Goal: Feedback & Contribution: Contribute content

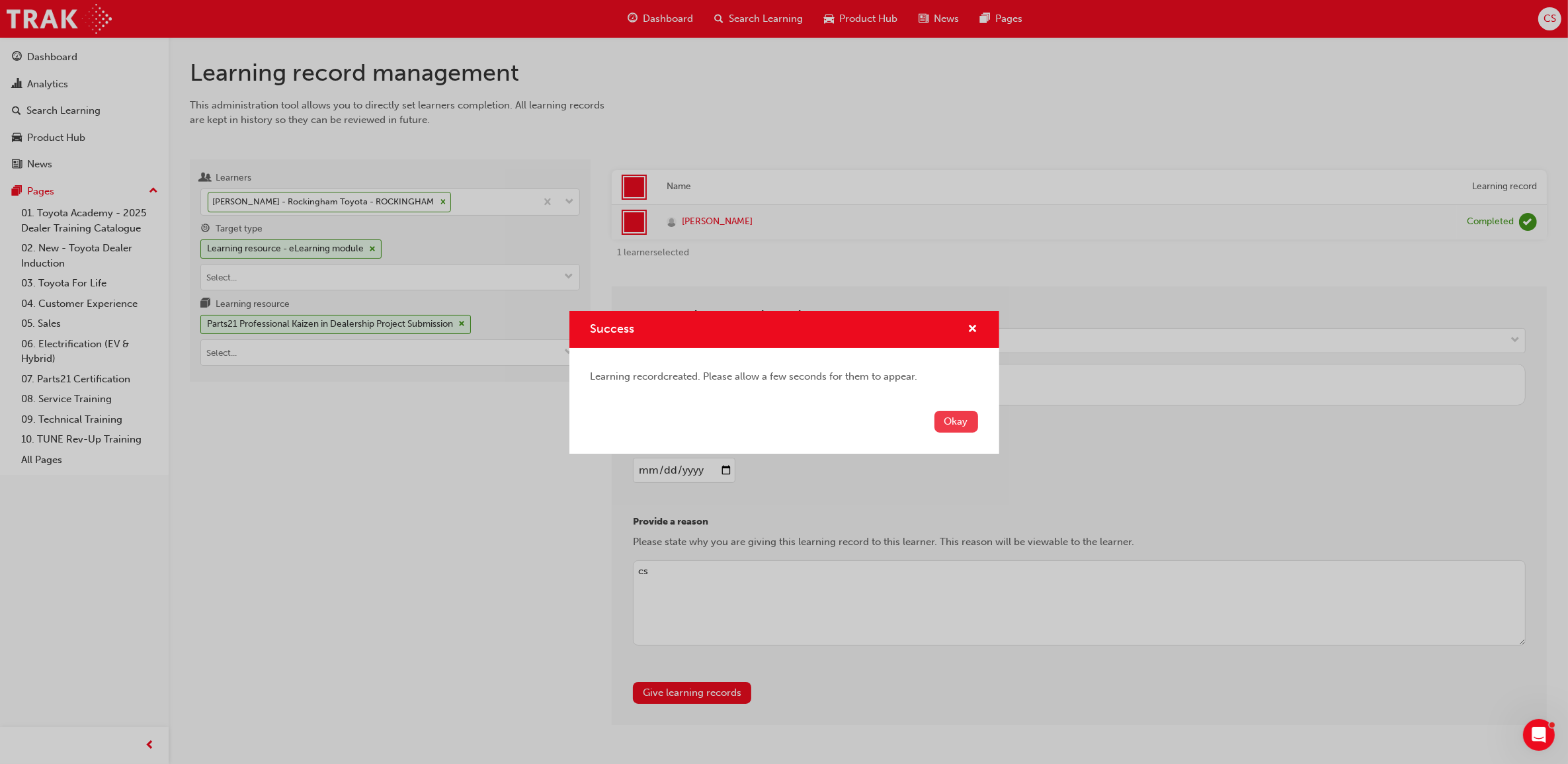
click at [967, 422] on button "Okay" at bounding box center [956, 421] width 43 height 22
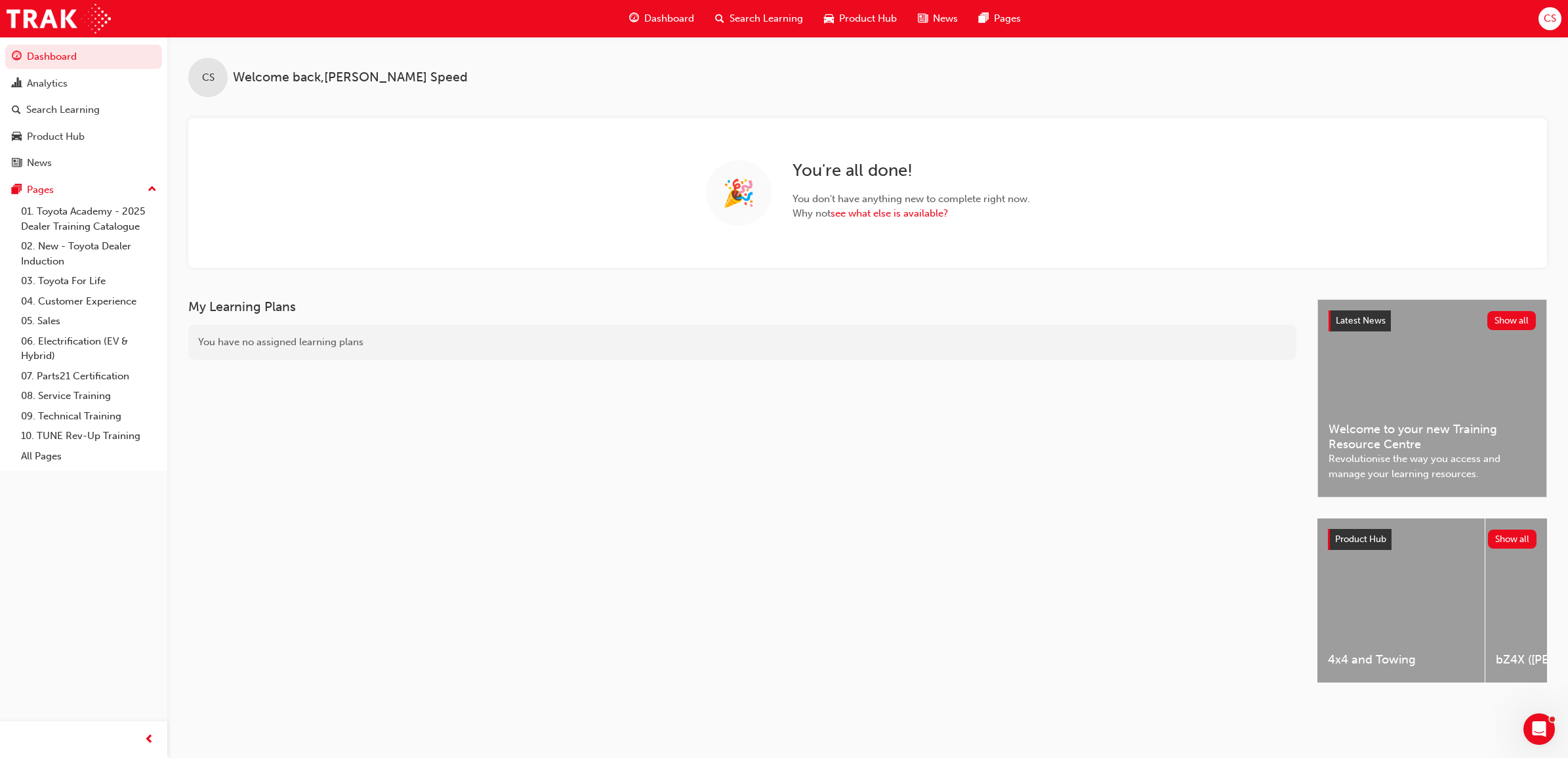
click at [753, 23] on span "Search Learning" at bounding box center [765, 19] width 73 height 15
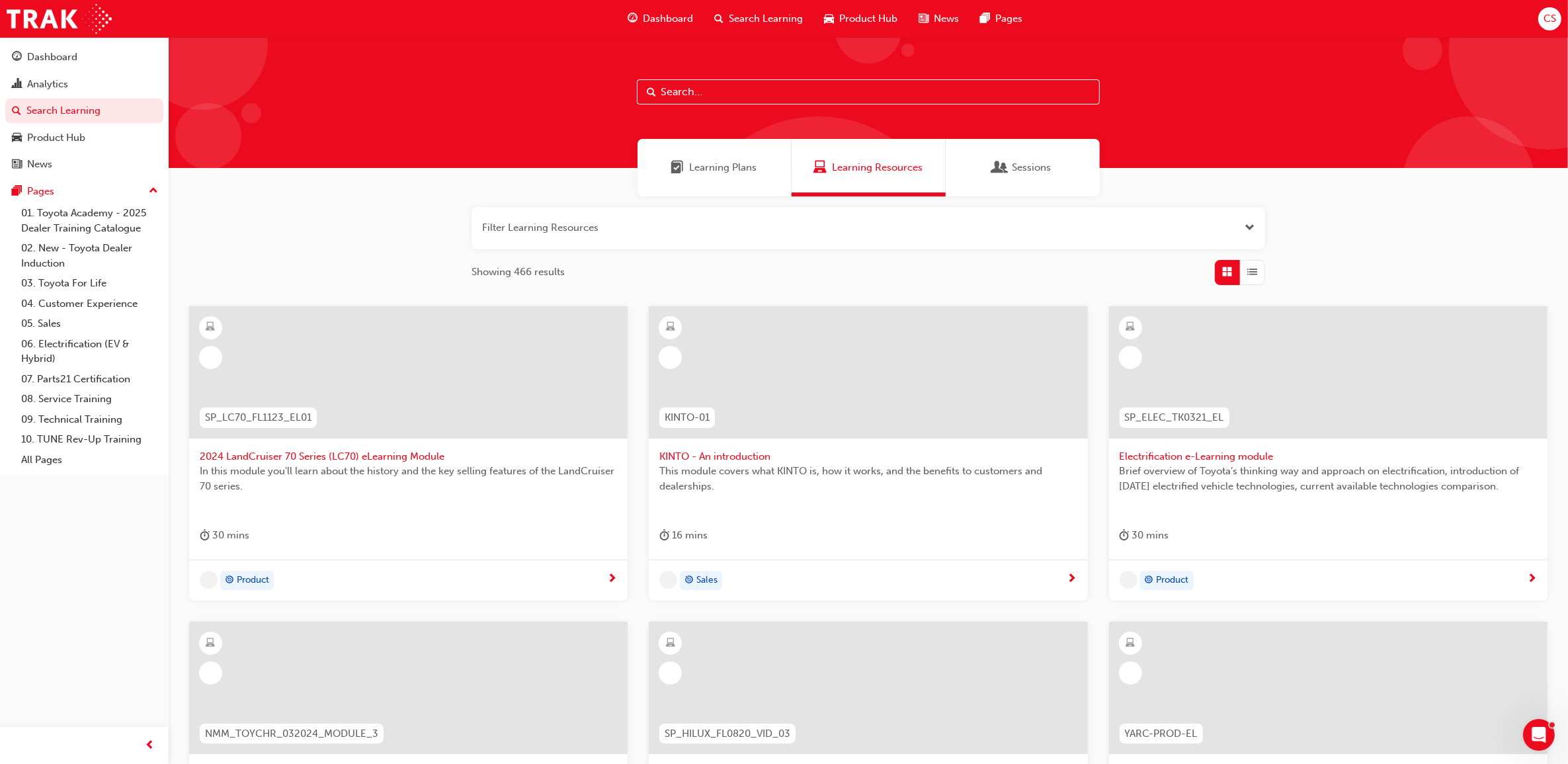
click at [736, 94] on input "text" at bounding box center [868, 91] width 463 height 25
type input "DERAP"
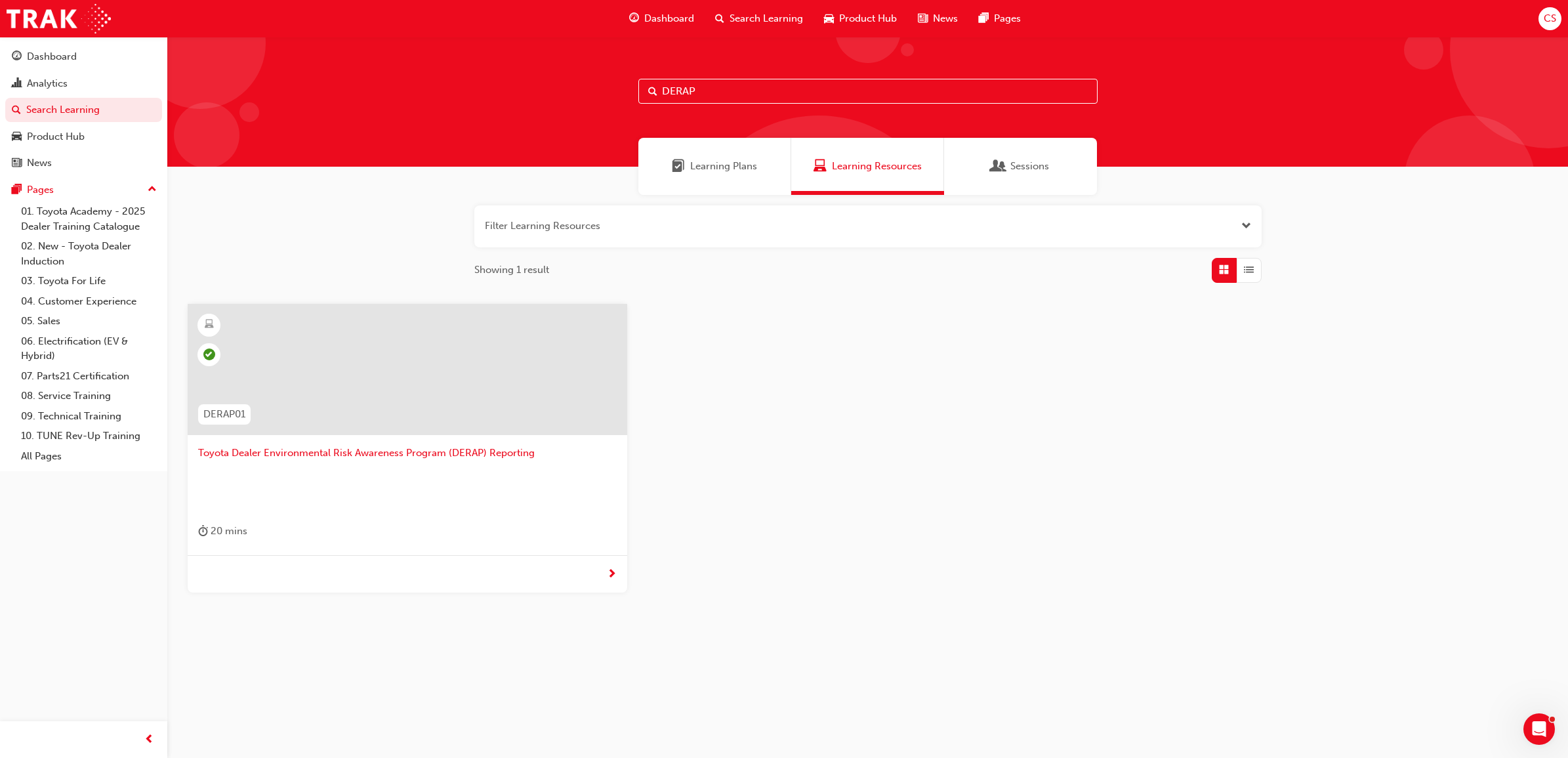
click at [440, 453] on span "Toyota Dealer Environmental Risk Awareness Program (DERAP) Reporting" at bounding box center [407, 453] width 419 height 15
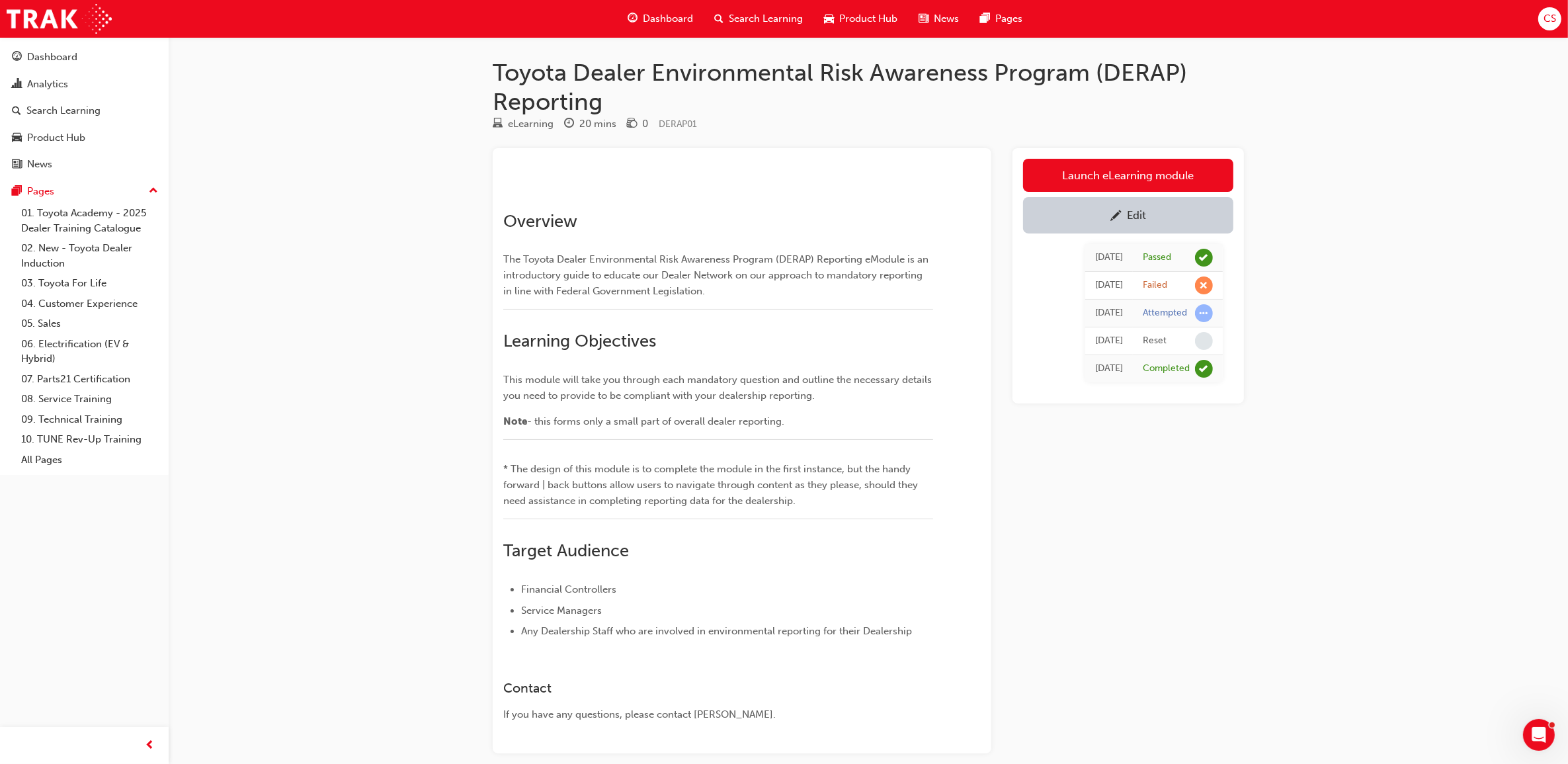
click at [759, 18] on span "Search Learning" at bounding box center [765, 19] width 74 height 15
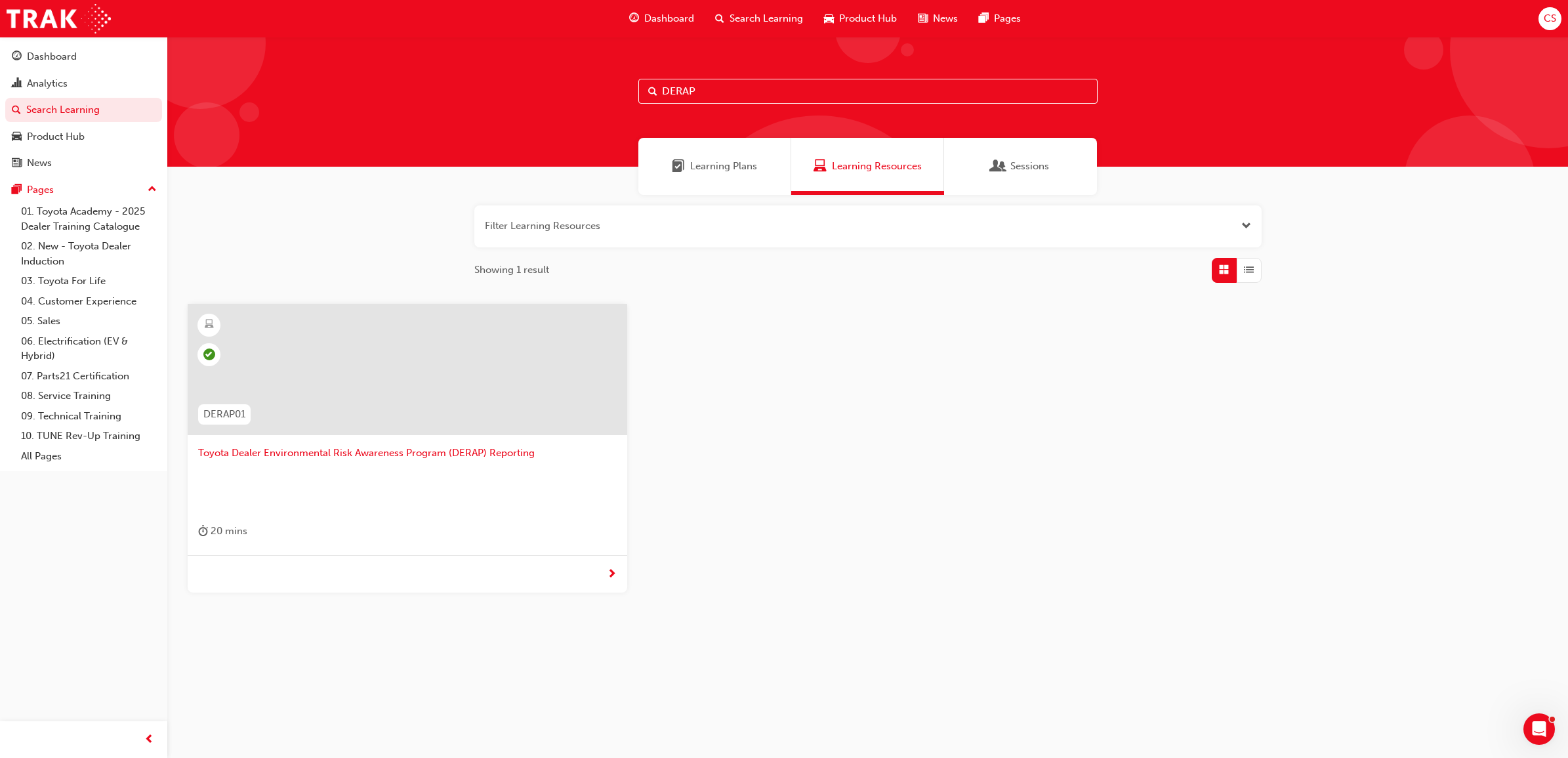
click at [709, 96] on input "DERAP" at bounding box center [868, 91] width 459 height 25
type input "D"
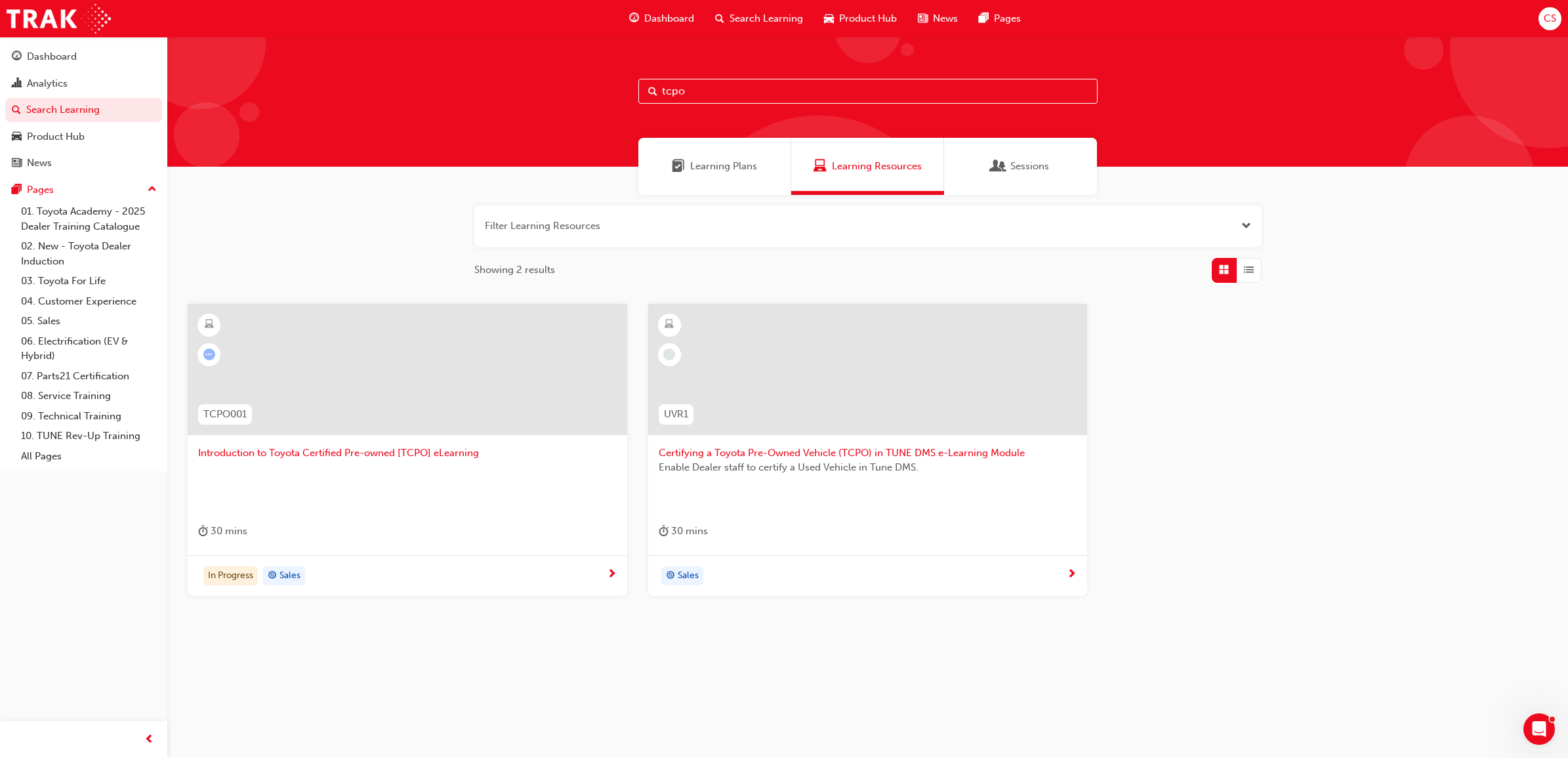
type input "tcpo"
click at [444, 450] on span "Introduction to Toyota Certified Pre-owned [TCPO] eLearning" at bounding box center [407, 453] width 419 height 15
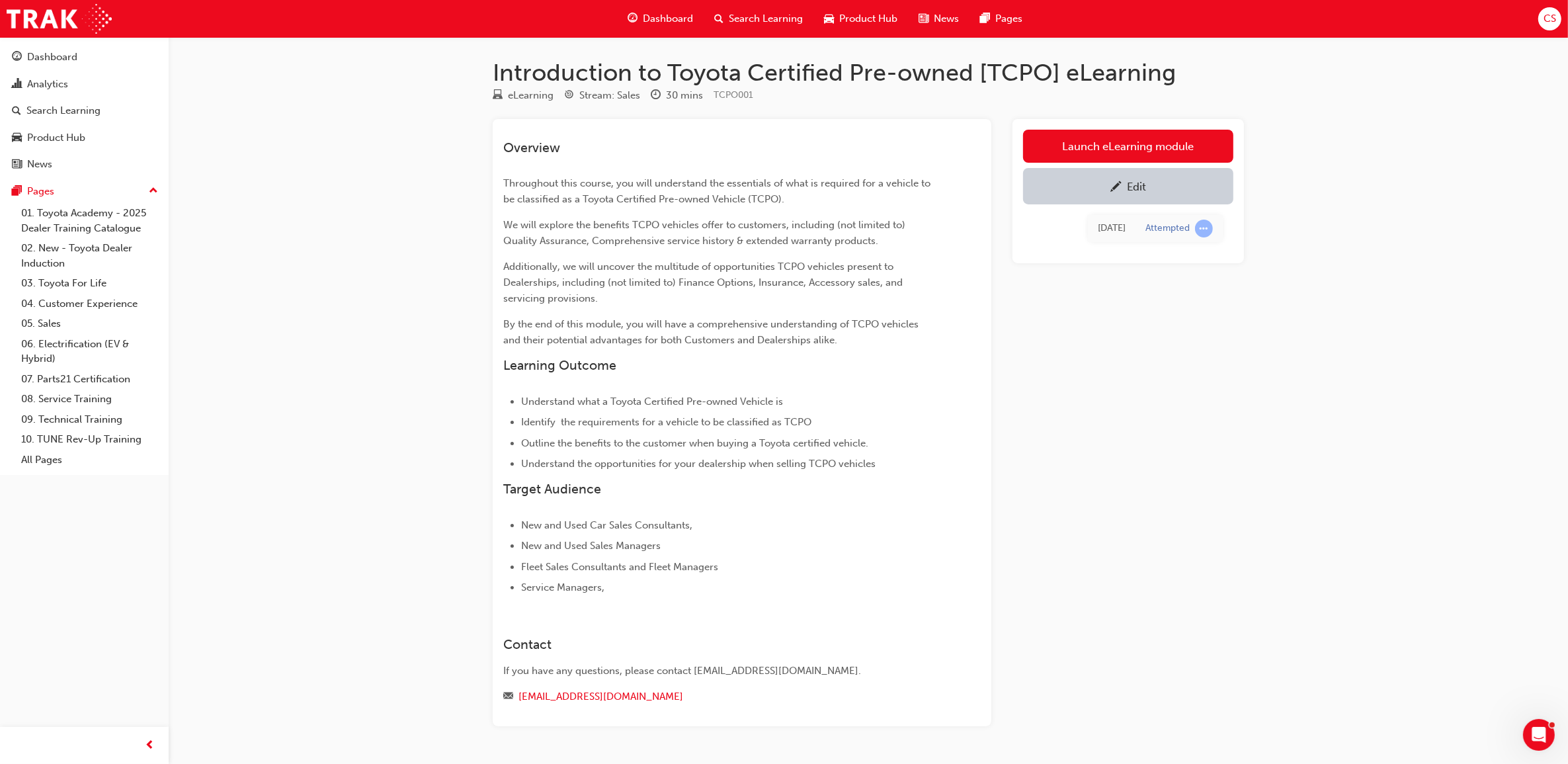
click at [769, 24] on span "Search Learning" at bounding box center [765, 19] width 74 height 15
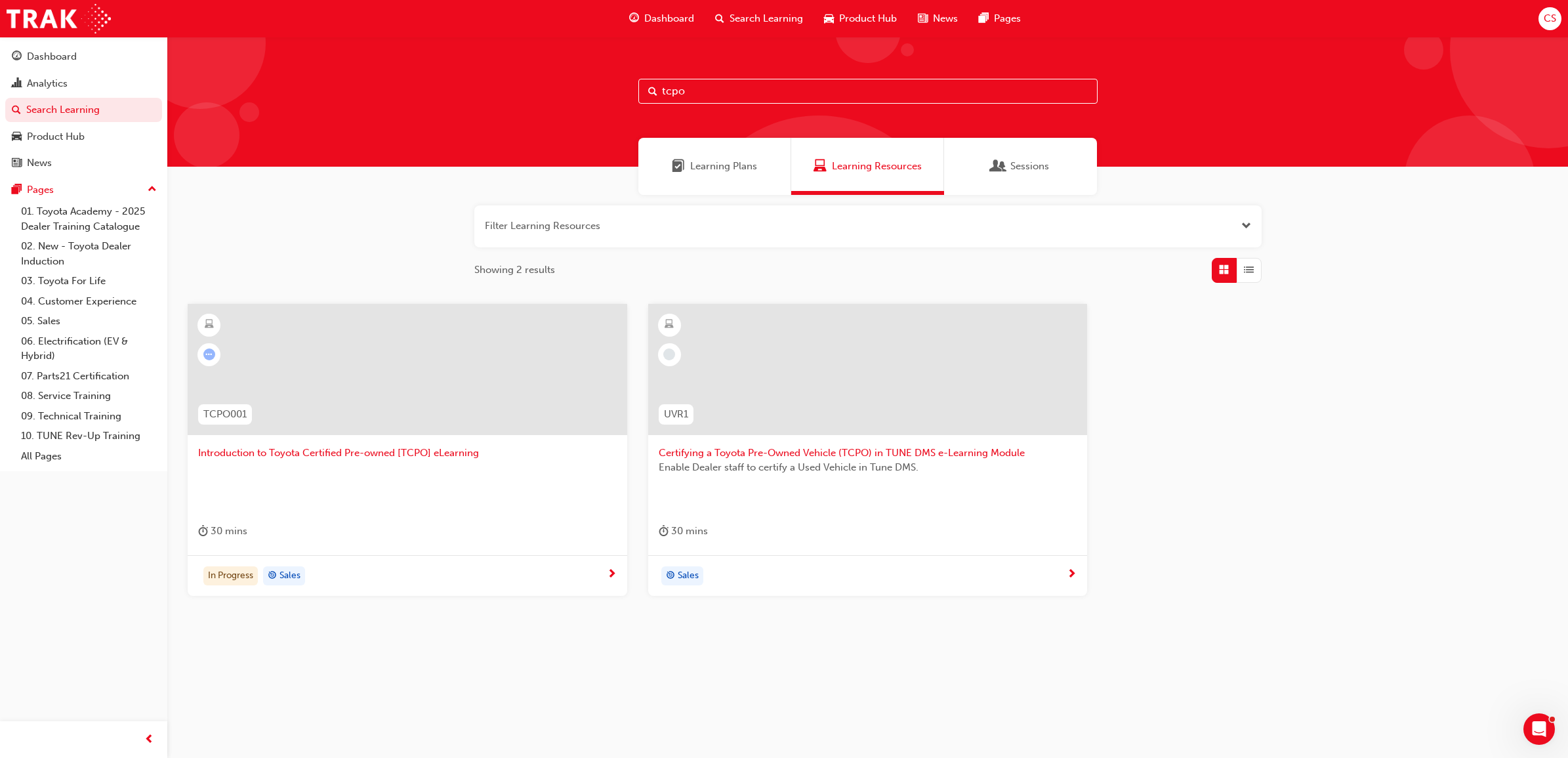
click at [706, 96] on input "tcpo" at bounding box center [868, 91] width 459 height 25
type input "t"
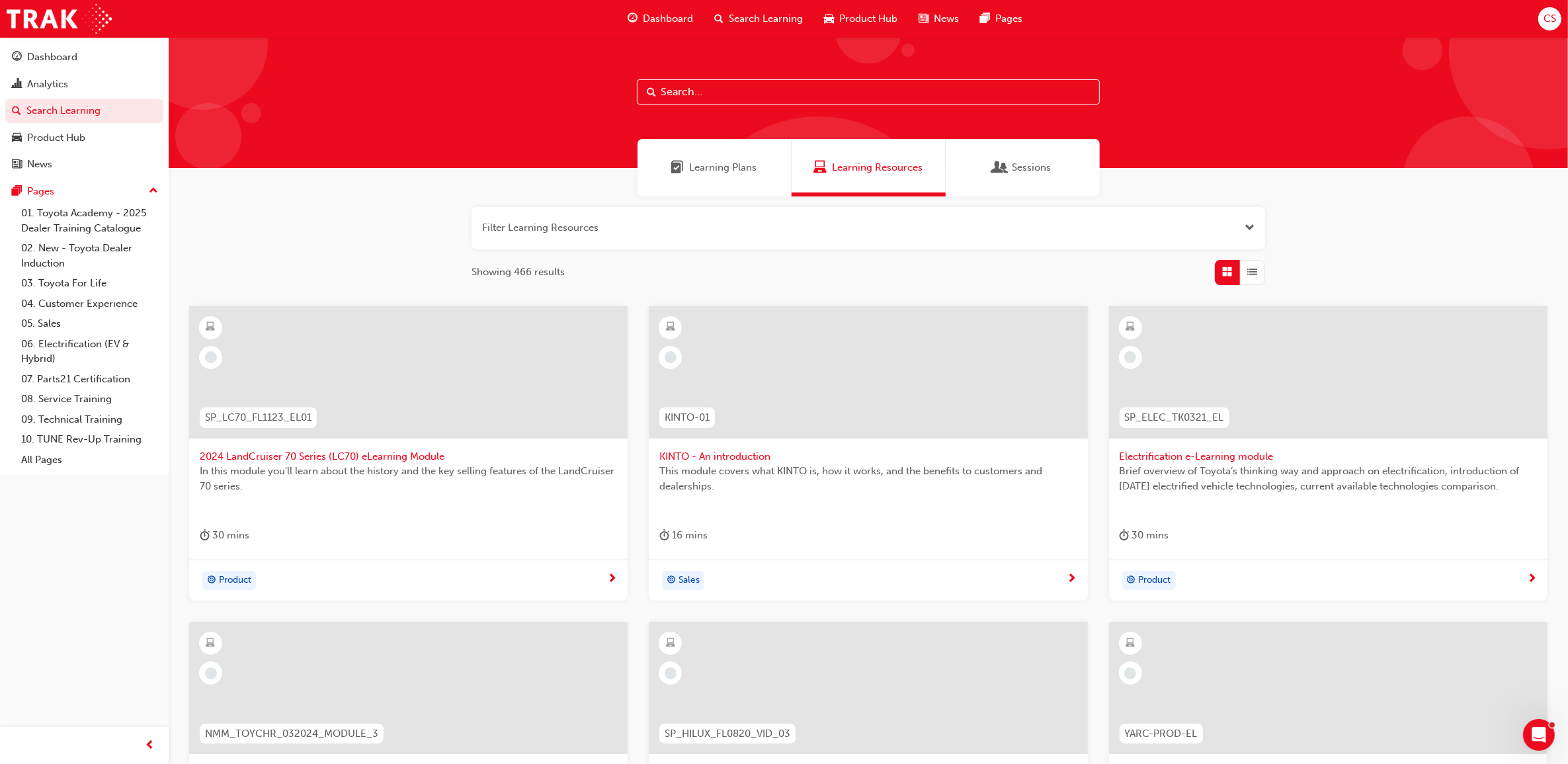
click at [747, 22] on span "Search Learning" at bounding box center [765, 19] width 74 height 15
click at [725, 91] on input "text" at bounding box center [868, 91] width 463 height 25
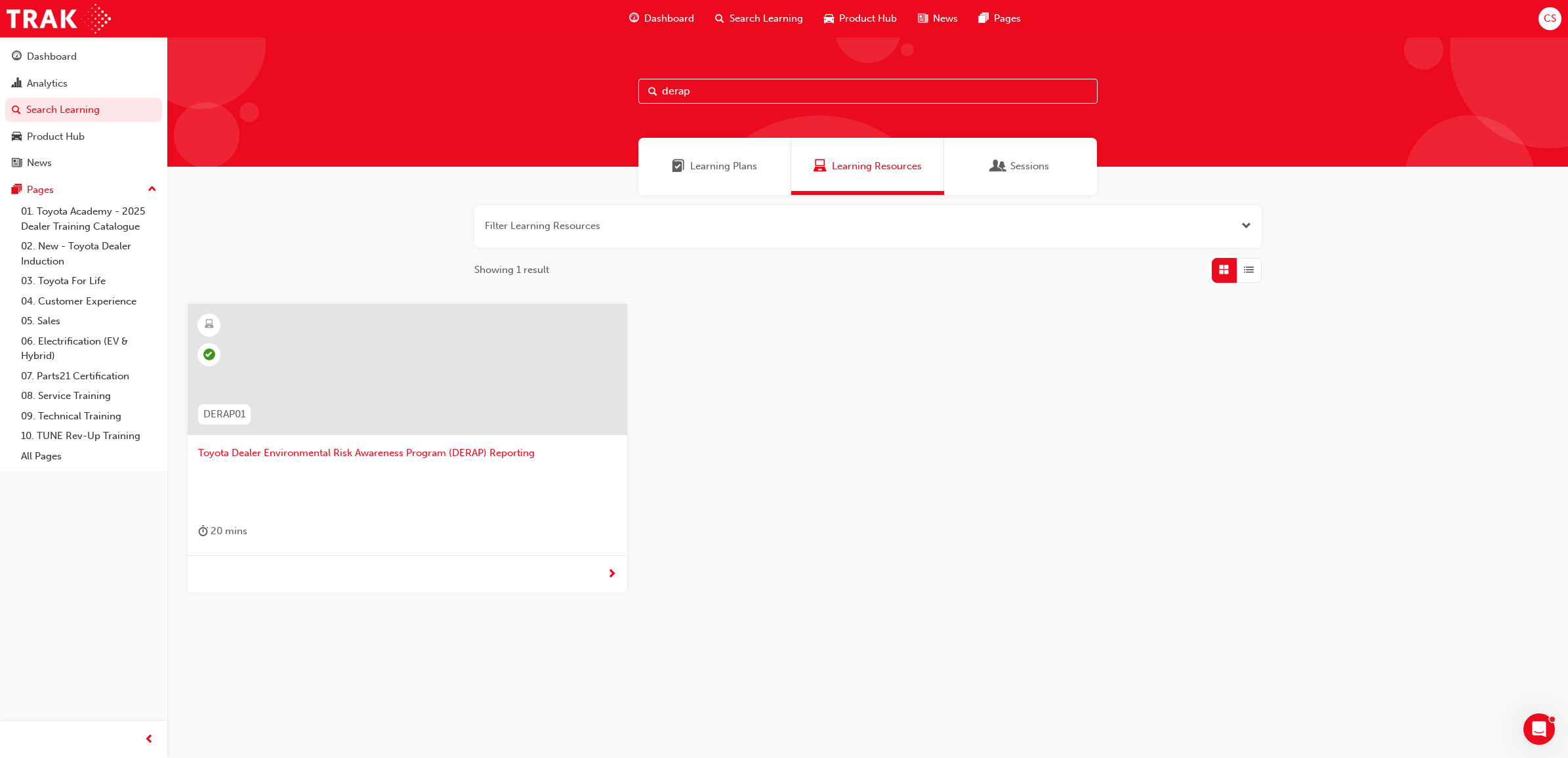
type input "derap"
click at [363, 451] on span "Toyota Dealer Environmental Risk Awareness Program (DERAP) Reporting" at bounding box center [407, 453] width 419 height 15
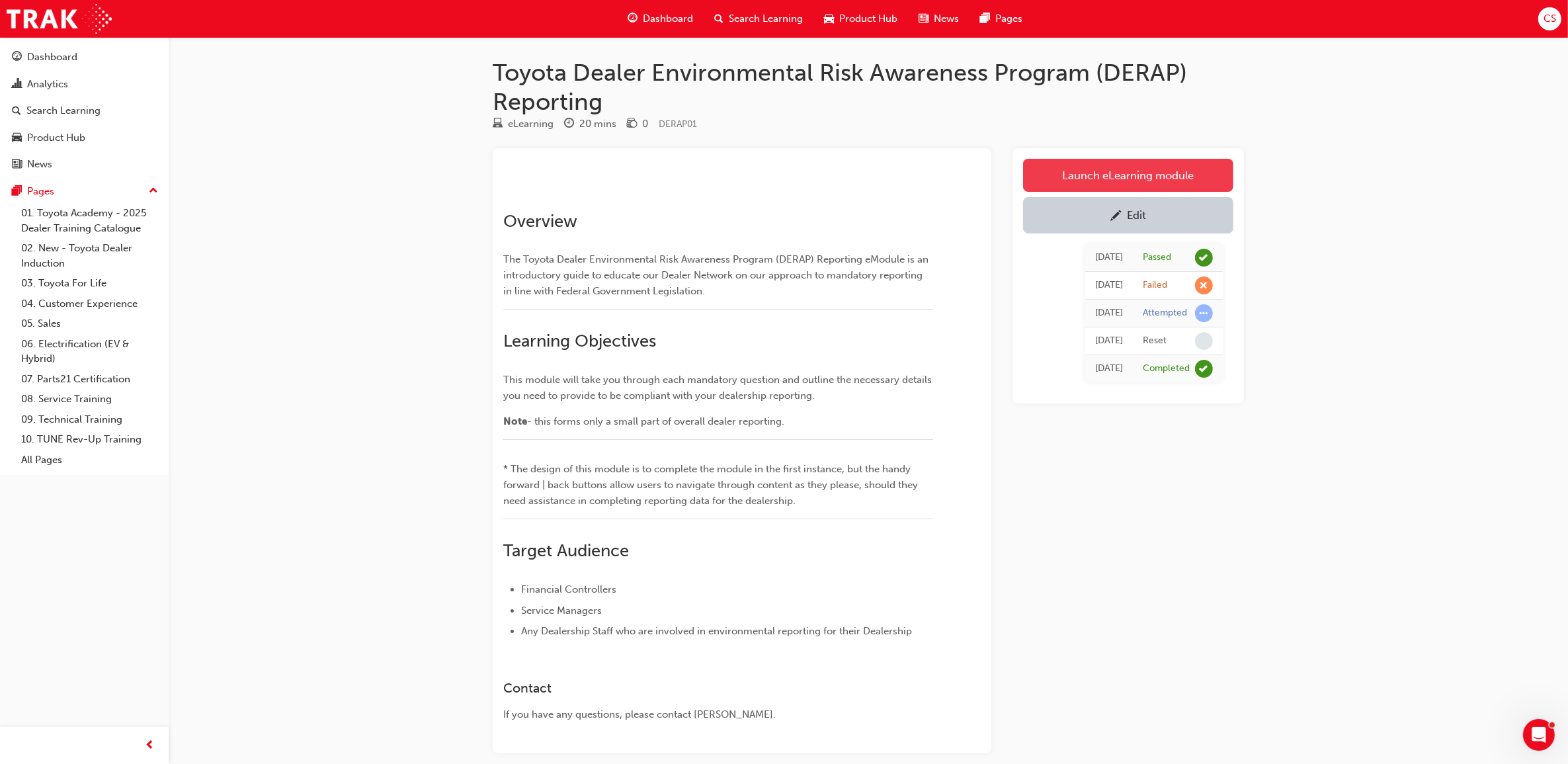
click at [1128, 173] on link "Launch eLearning module" at bounding box center [1128, 174] width 210 height 33
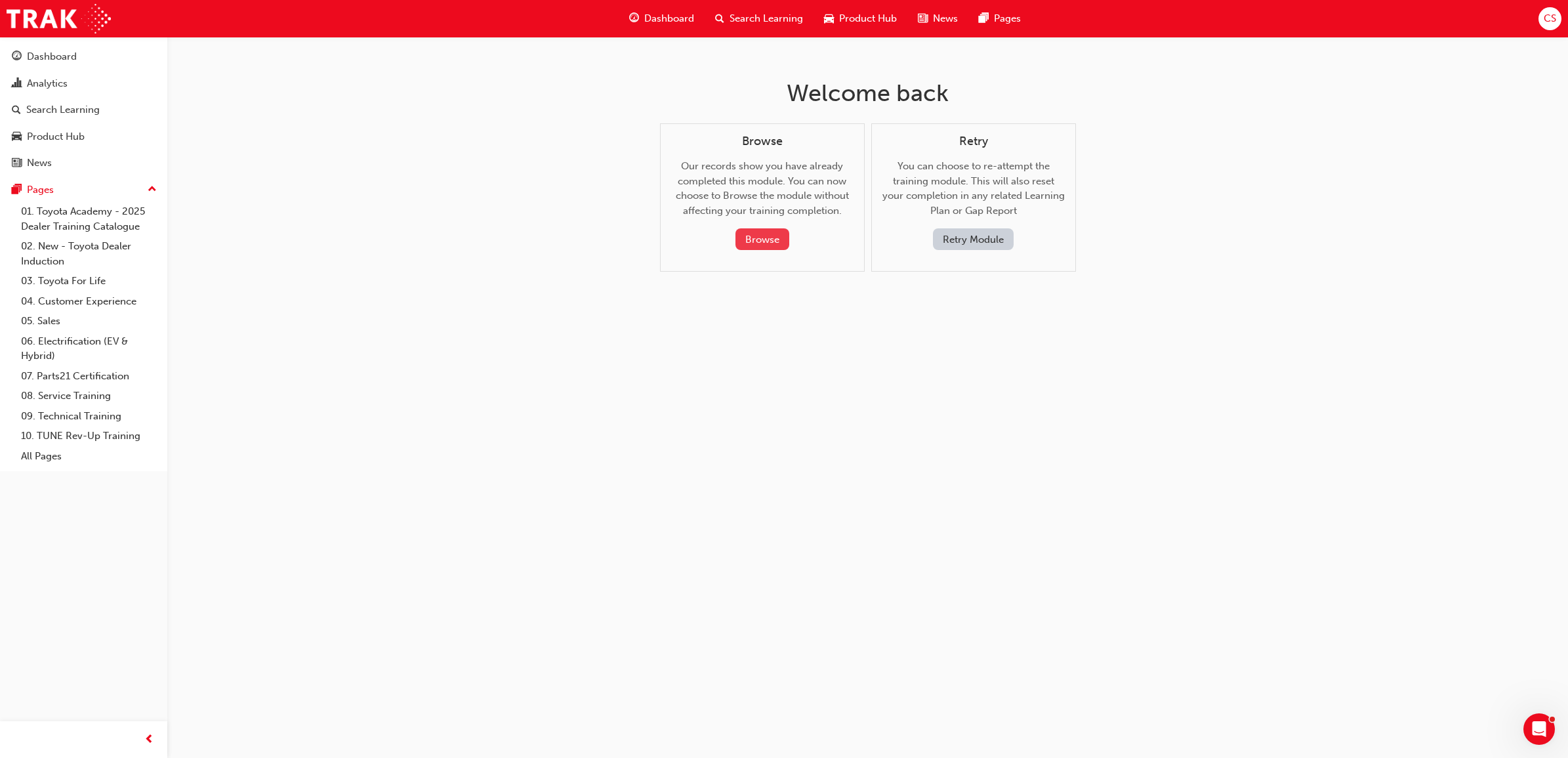
click at [769, 237] on button "Browse" at bounding box center [762, 239] width 54 height 22
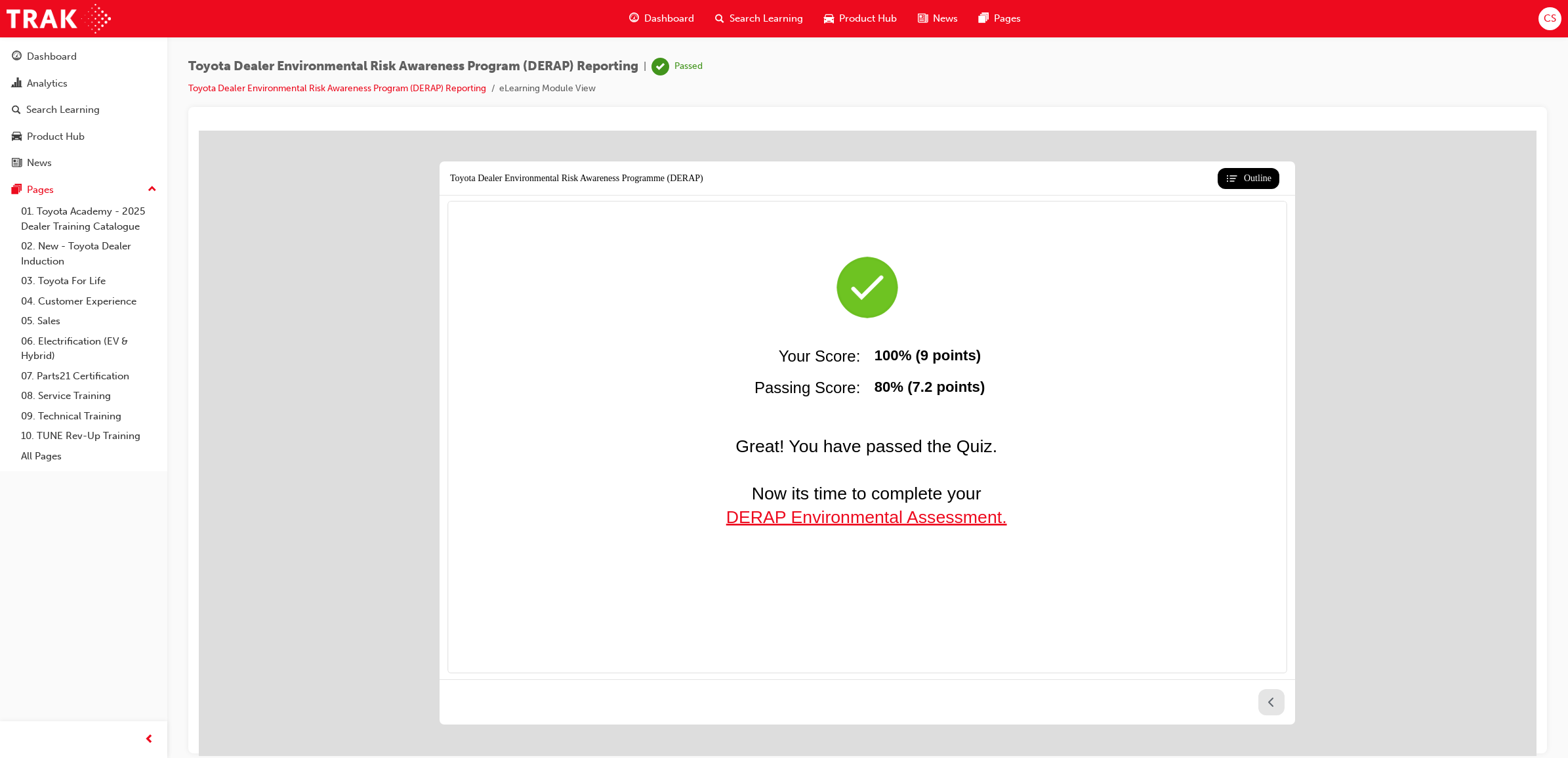
click at [1277, 707] on icon at bounding box center [1271, 701] width 13 height 13
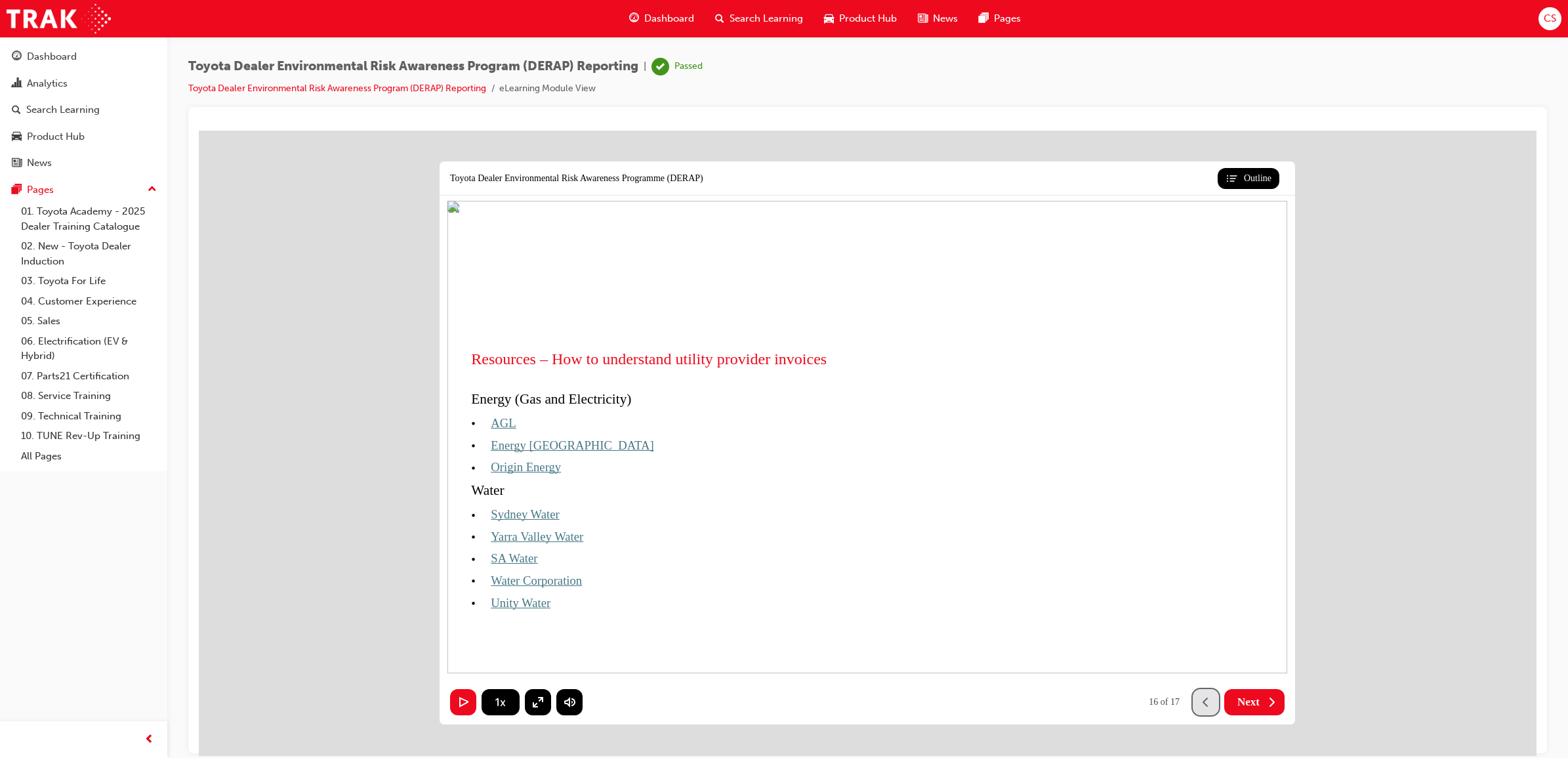
click at [1208, 704] on icon at bounding box center [1205, 701] width 13 height 13
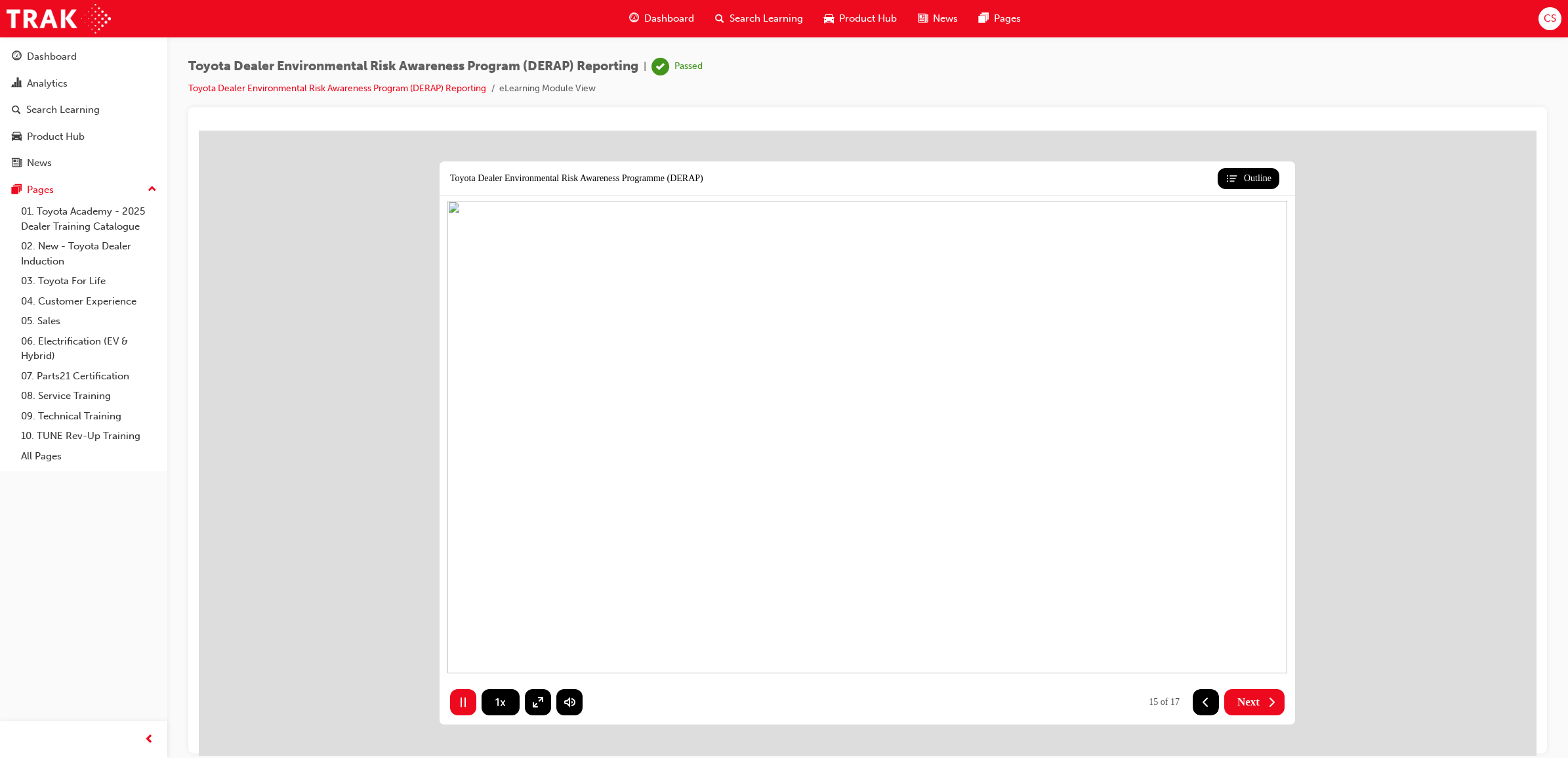
click at [1208, 704] on icon at bounding box center [1205, 701] width 13 height 13
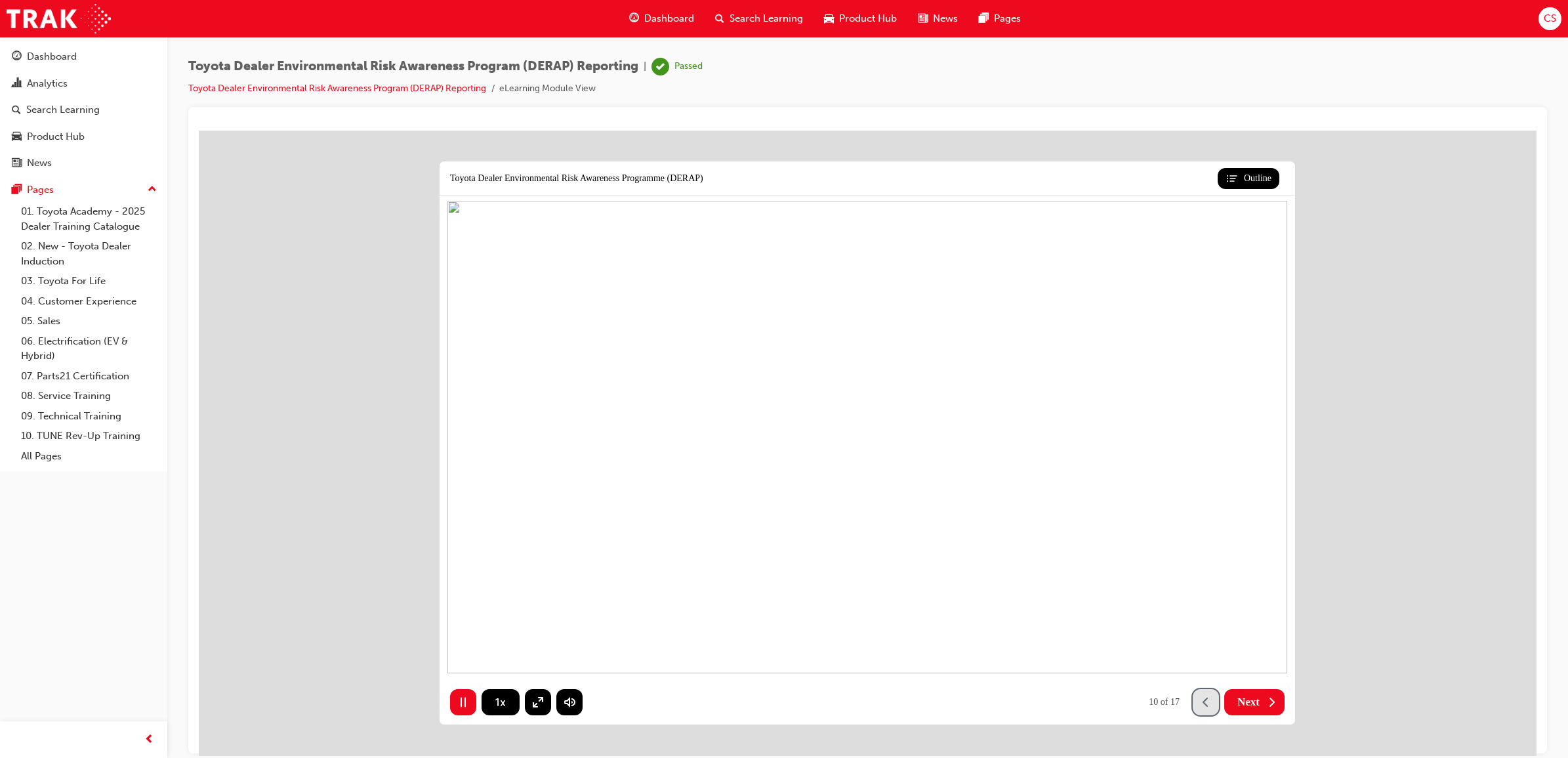
click at [1208, 704] on icon at bounding box center [1205, 701] width 13 height 13
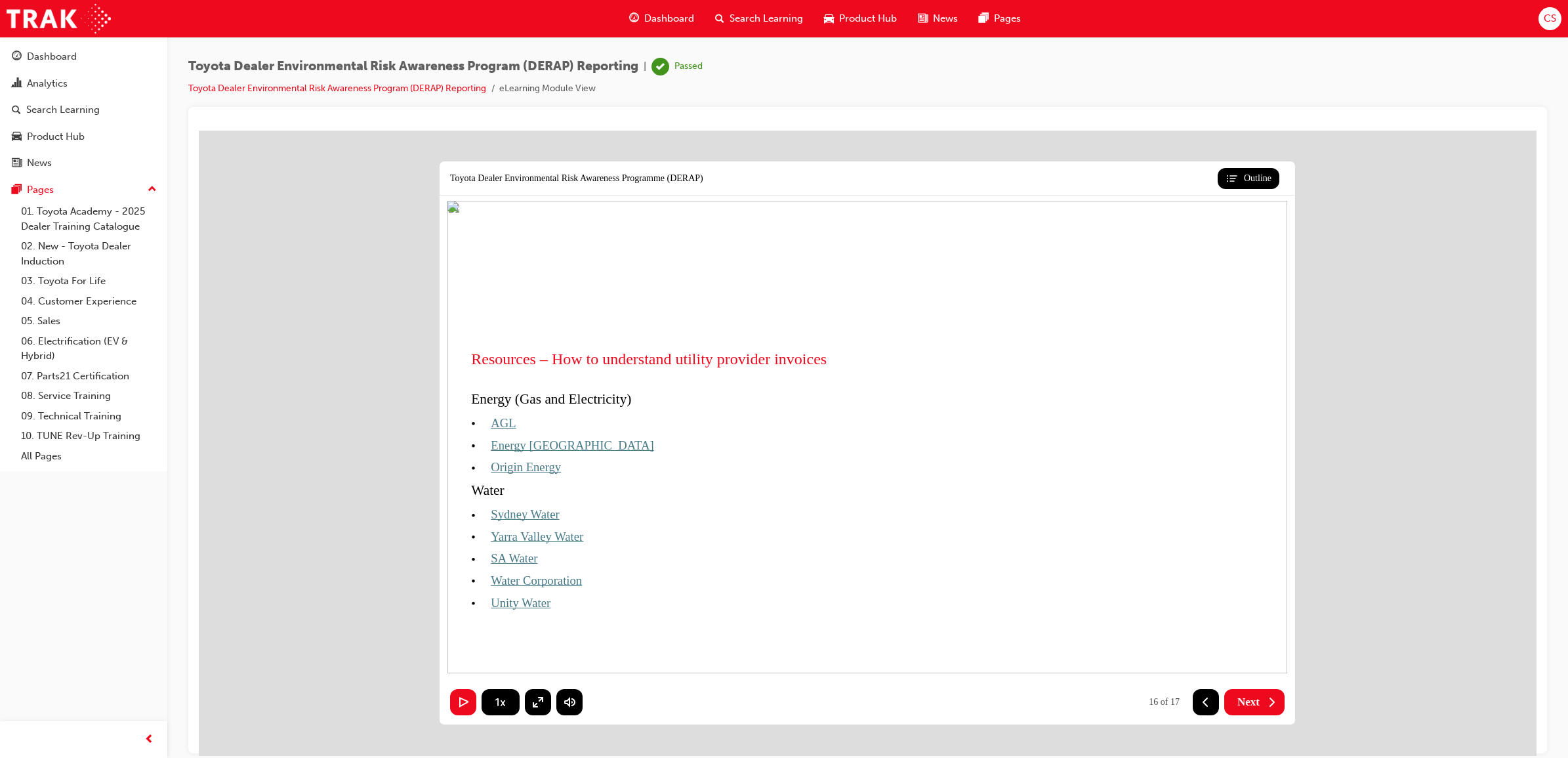
click at [782, 32] on div "Search Learning" at bounding box center [759, 19] width 109 height 27
click at [781, 14] on span "Search Learning" at bounding box center [765, 19] width 73 height 15
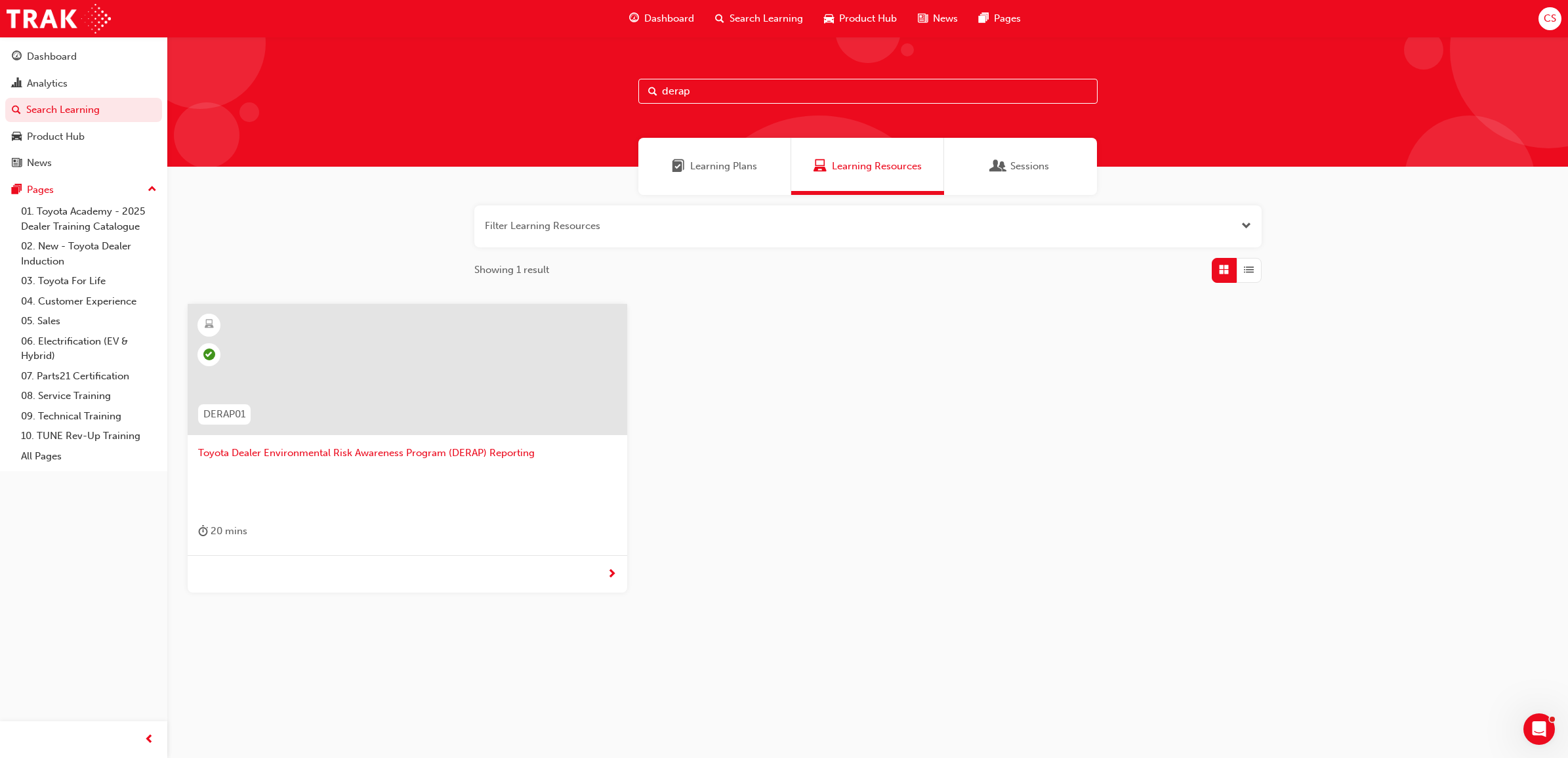
click at [805, 87] on input "derap" at bounding box center [868, 91] width 459 height 25
drag, startPoint x: 804, startPoint y: 90, endPoint x: 630, endPoint y: 97, distance: 174.1
click at [630, 97] on div "derap" at bounding box center [868, 102] width 1401 height 130
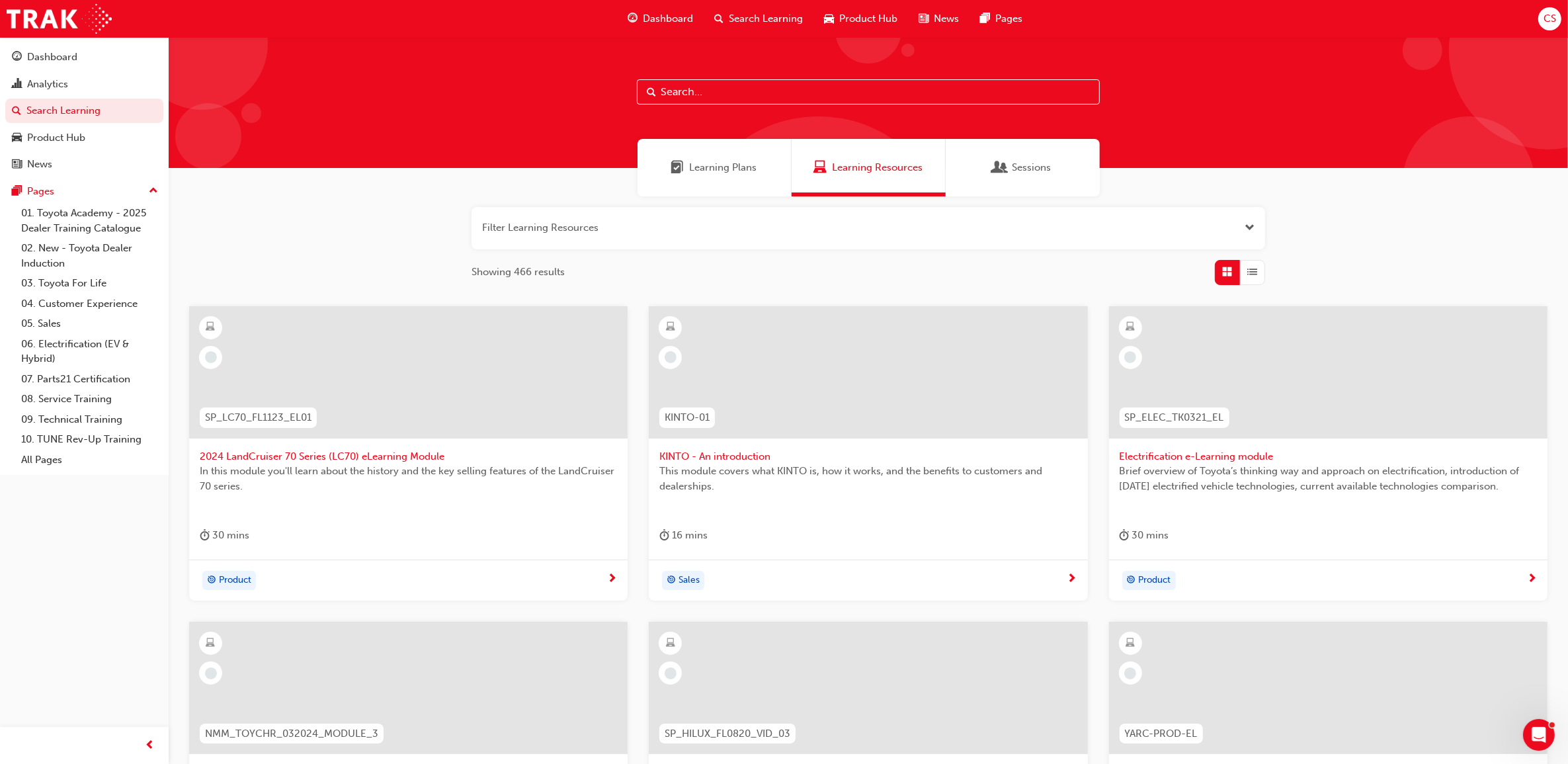
click at [936, 89] on input "text" at bounding box center [868, 91] width 463 height 25
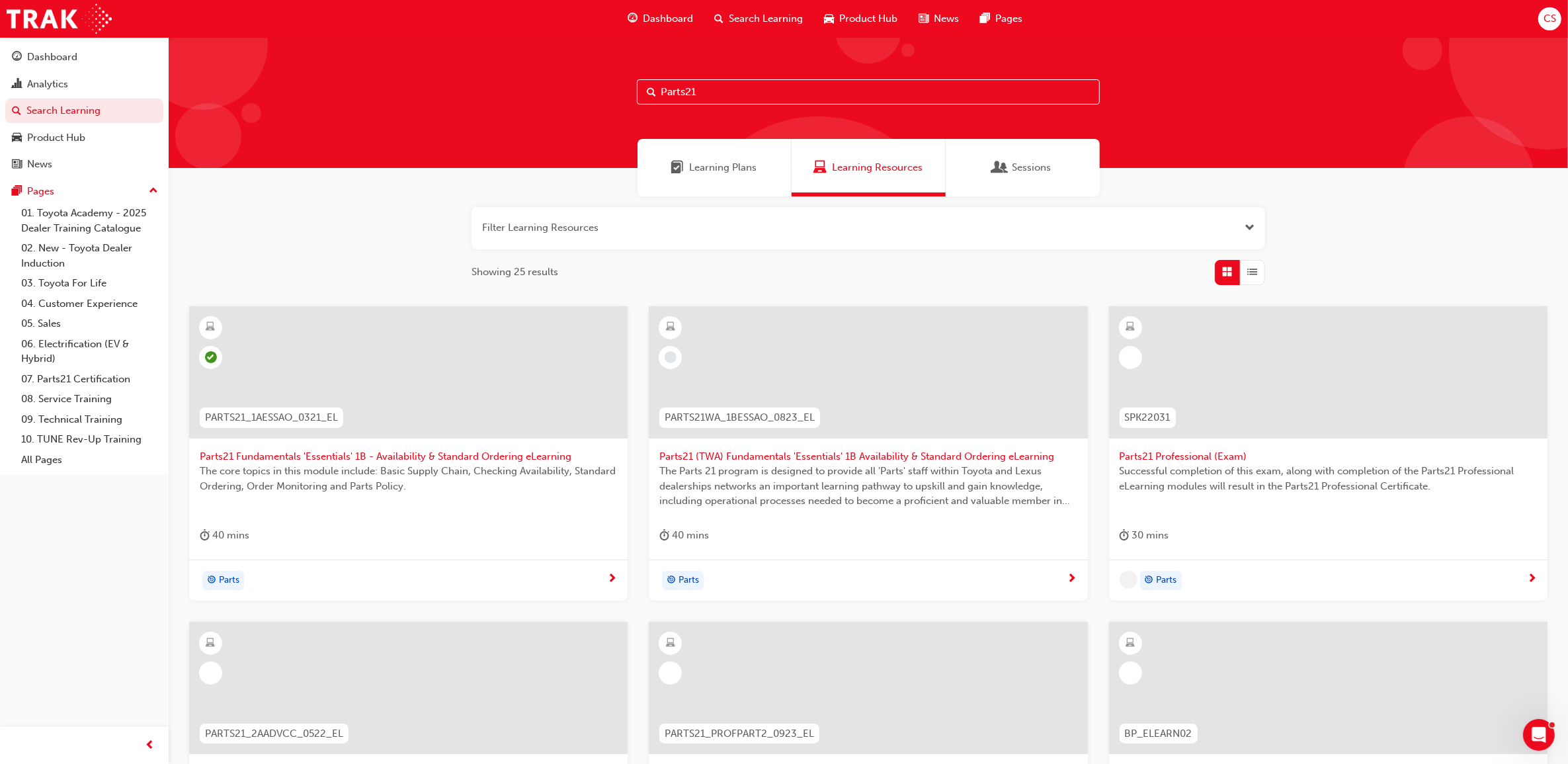
type input "Parts21"
click at [54, 380] on link "07. Parts21 Certification" at bounding box center [90, 379] width 148 height 21
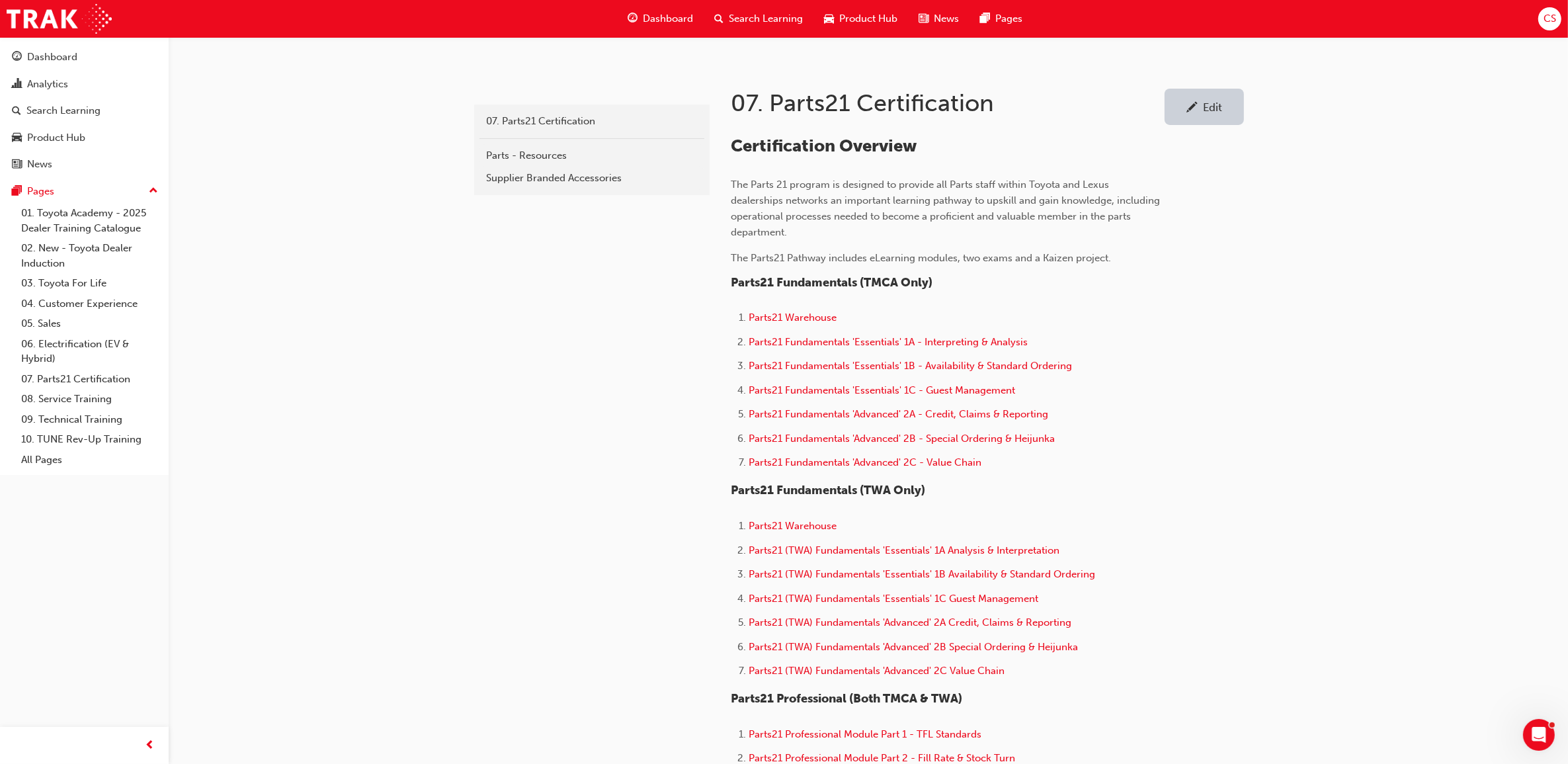
scroll to position [496, 0]
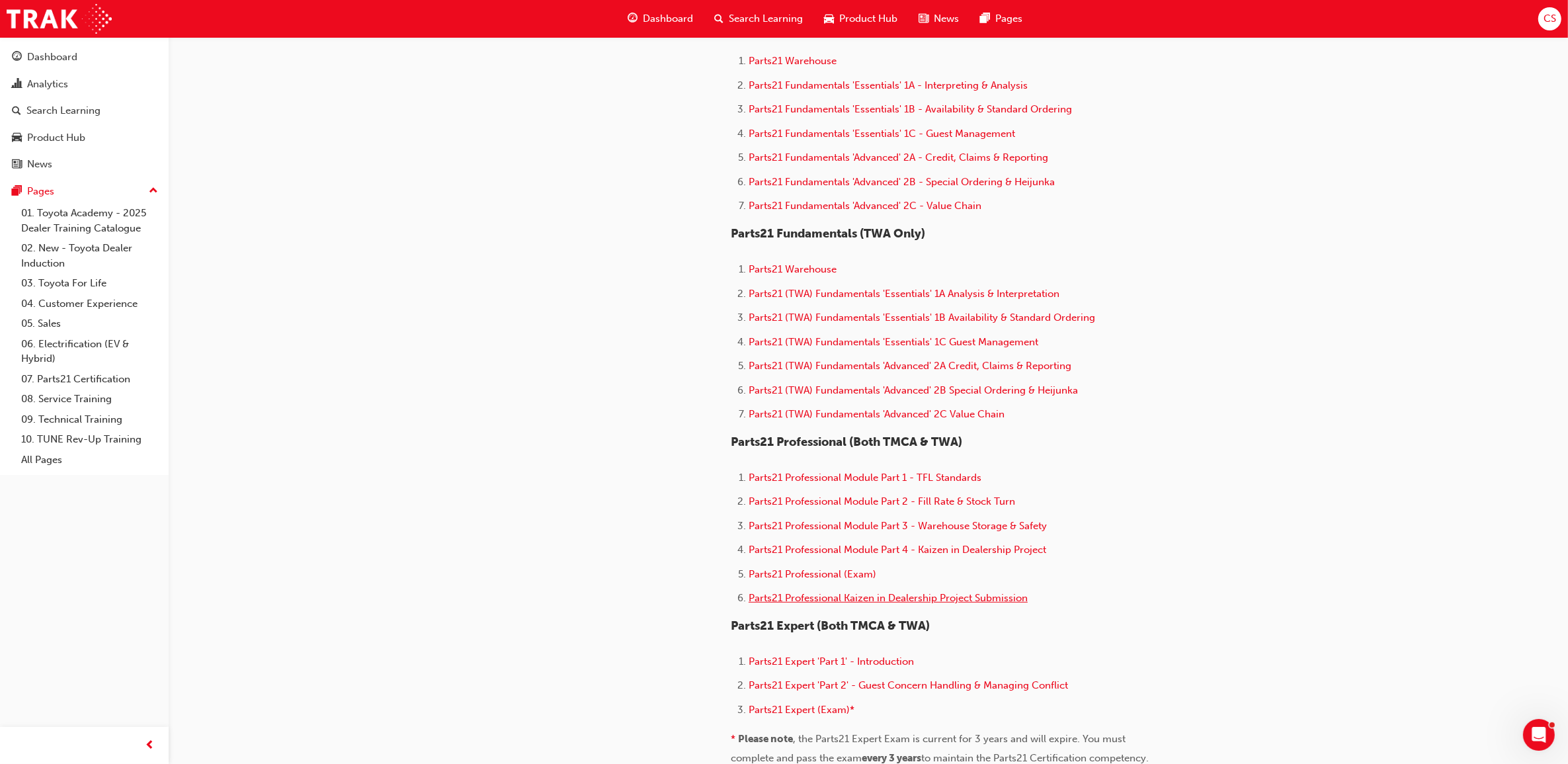
click at [1008, 599] on span "Parts21 Professional Kaizen in Dealership Project Submission" at bounding box center [888, 598] width 279 height 12
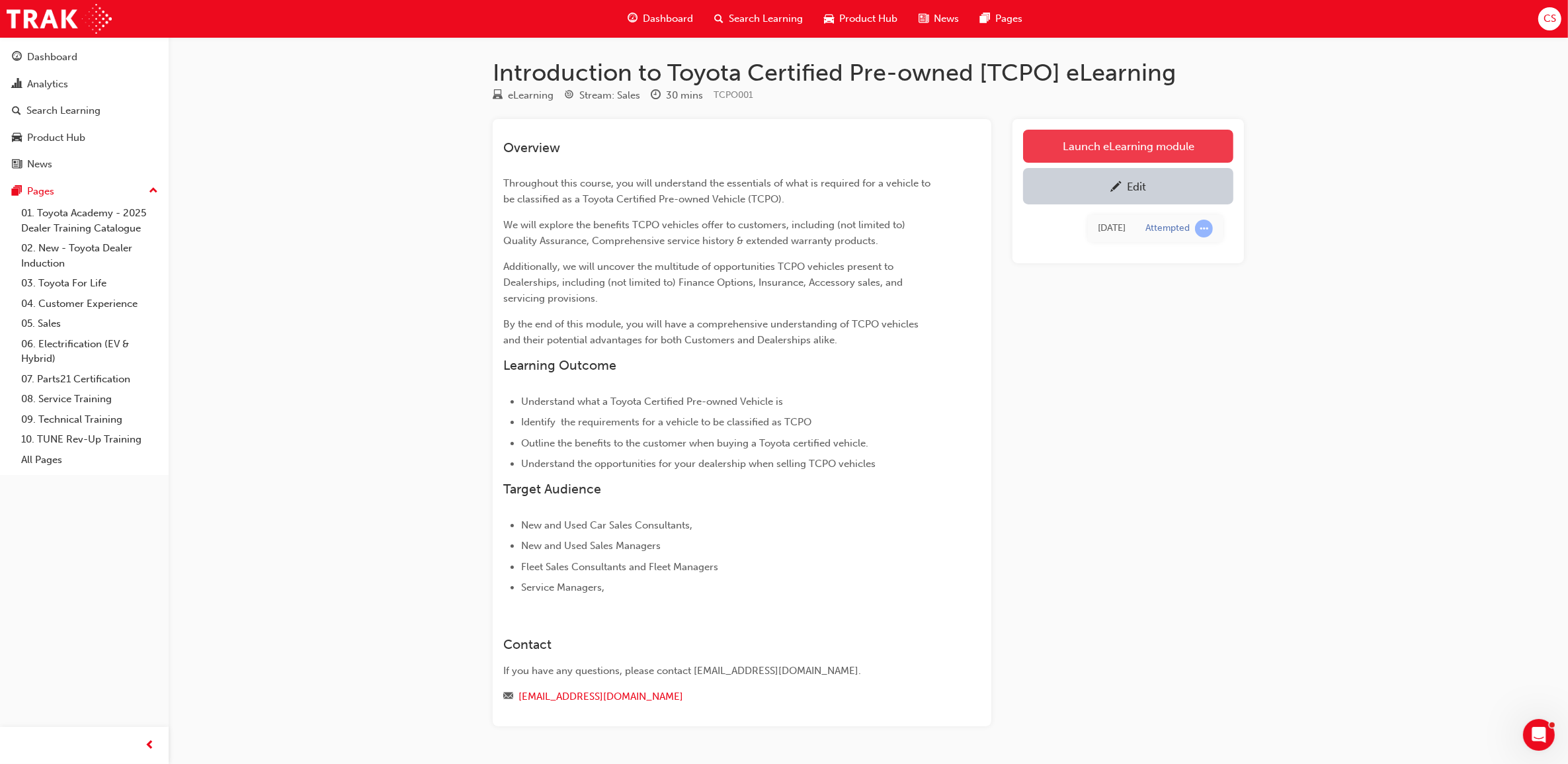
click at [1176, 139] on link "Launch eLearning module" at bounding box center [1128, 145] width 210 height 33
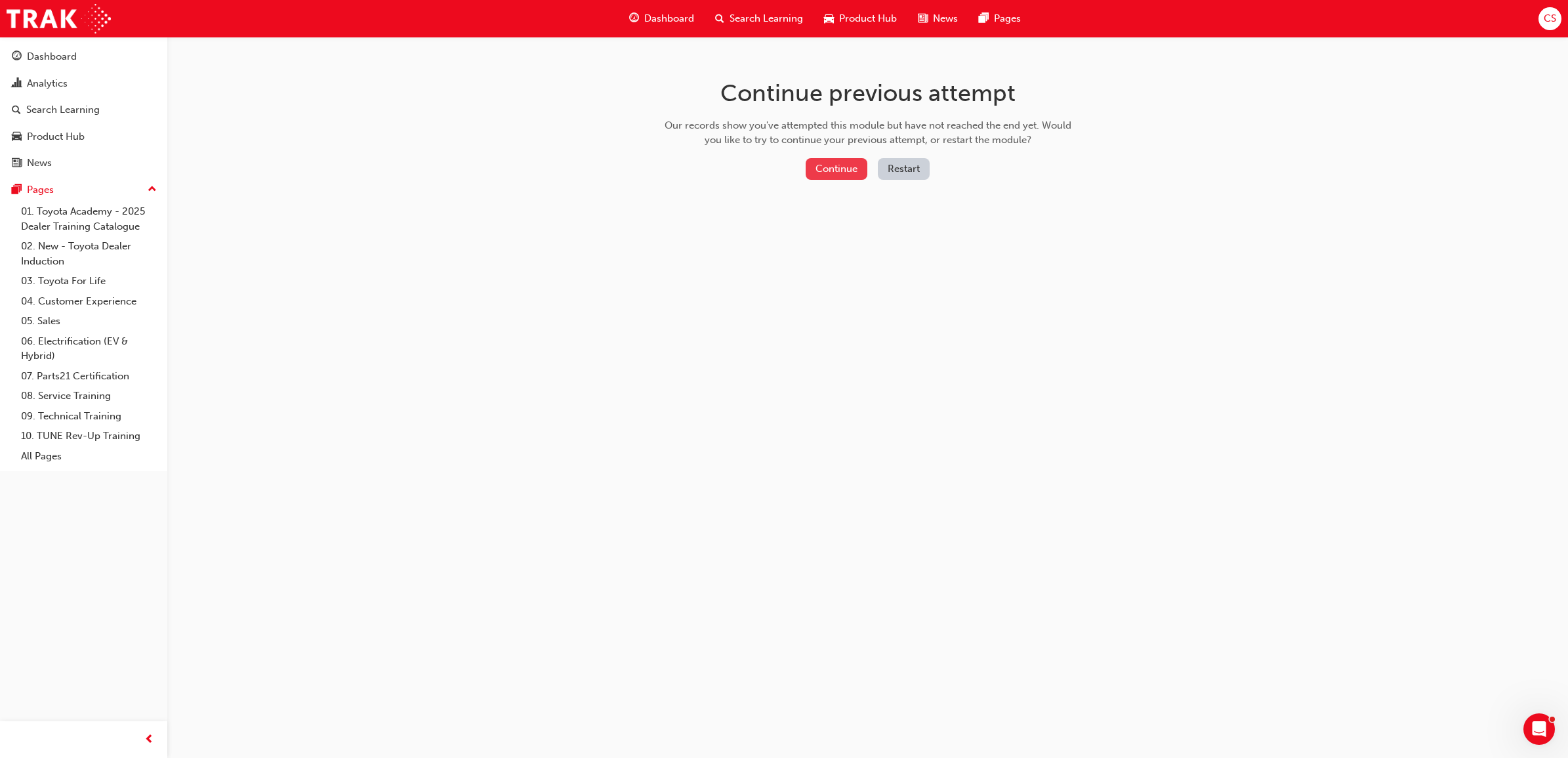
click at [812, 162] on button "Continue" at bounding box center [837, 169] width 62 height 22
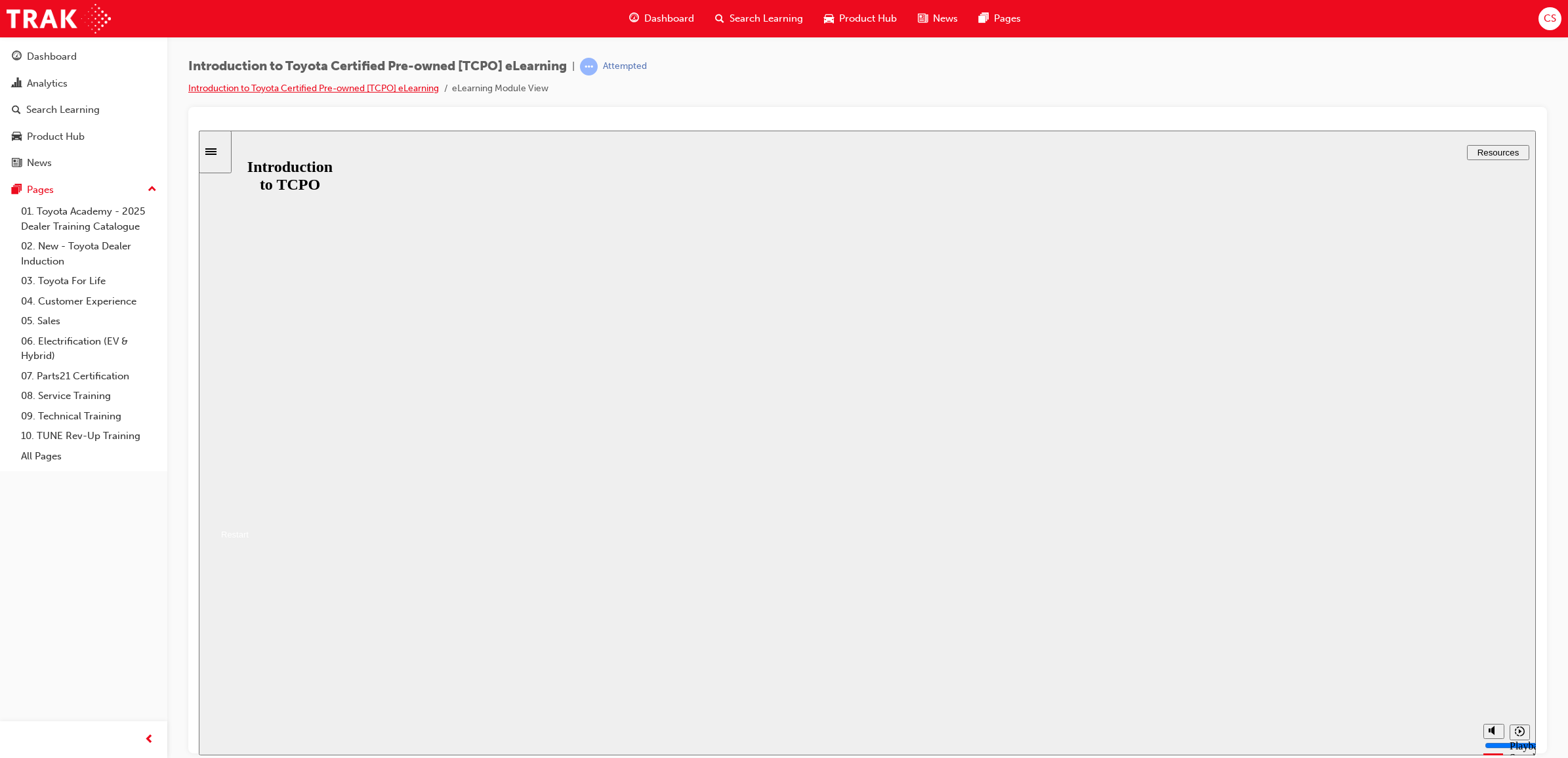
click at [319, 88] on link "Introduction to Toyota Certified Pre-owned [TCPO] eLearning" at bounding box center [314, 88] width 251 height 11
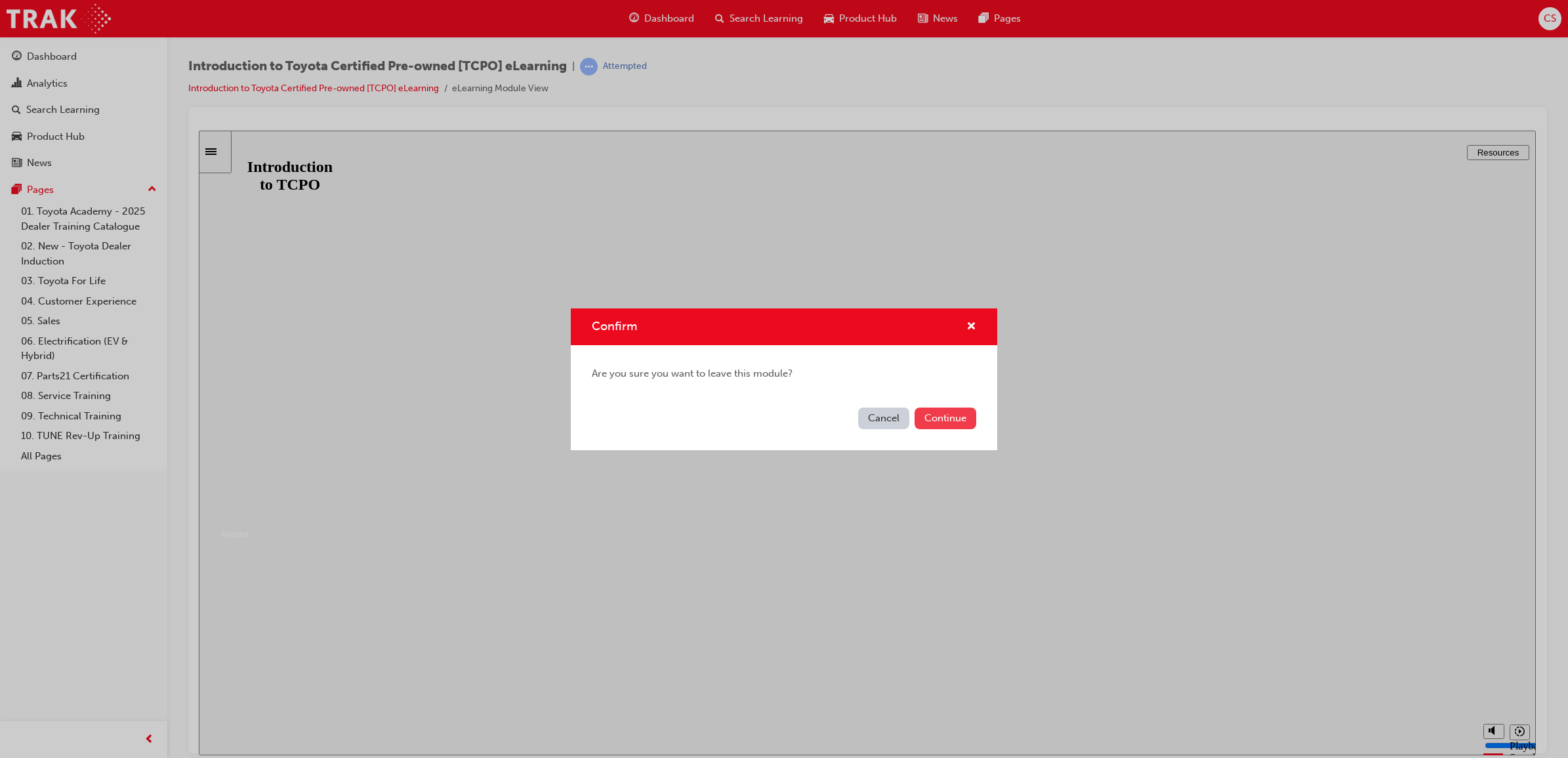
click at [948, 423] on button "Continue" at bounding box center [945, 418] width 62 height 22
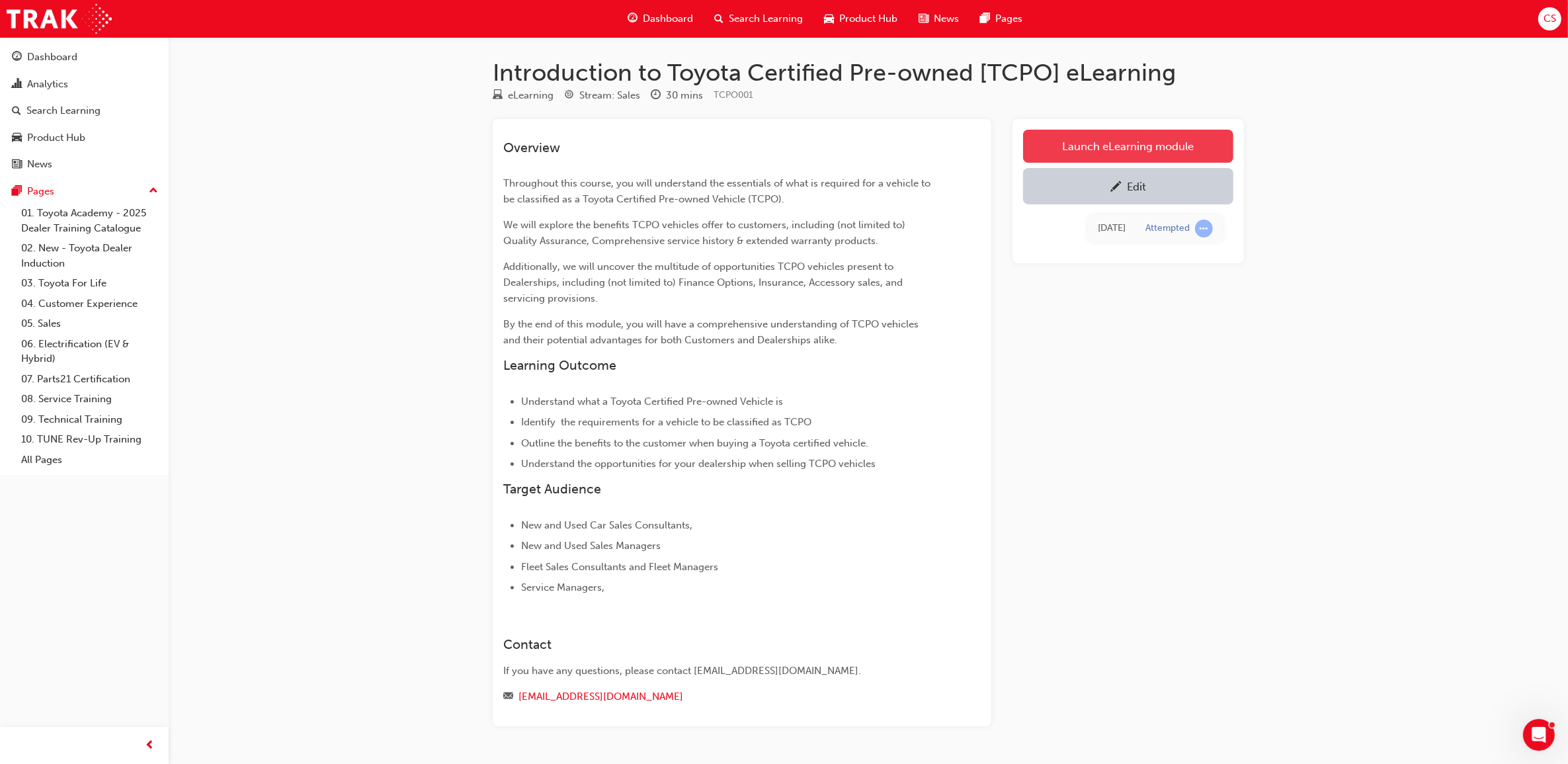
click at [1119, 145] on link "Launch eLearning module" at bounding box center [1128, 145] width 210 height 33
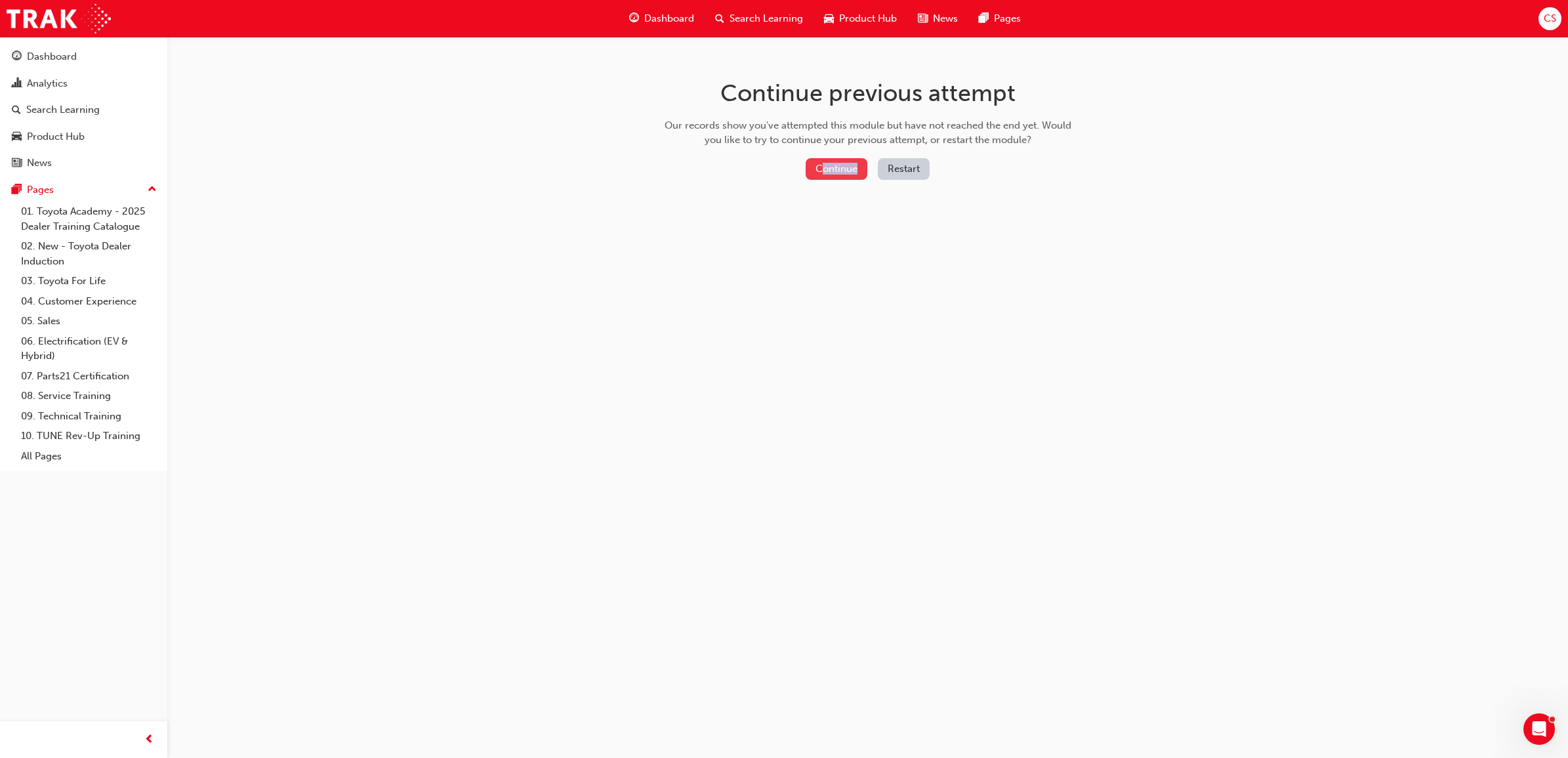
click at [821, 169] on div "Continue Restart" at bounding box center [868, 172] width 416 height 27
click at [819, 169] on button "Continue" at bounding box center [837, 169] width 62 height 22
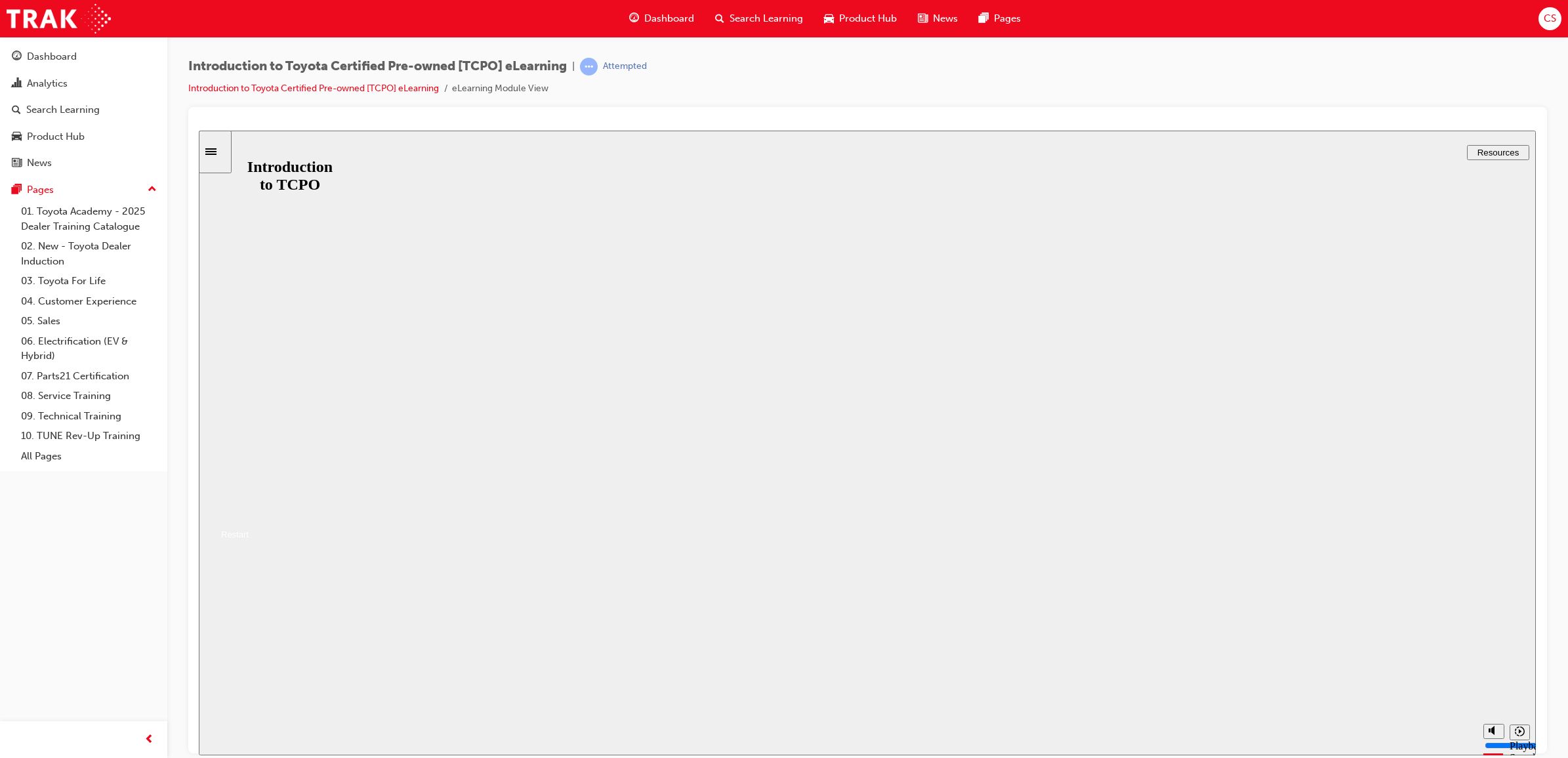
click at [249, 510] on button "Resume" at bounding box center [224, 518] width 50 height 16
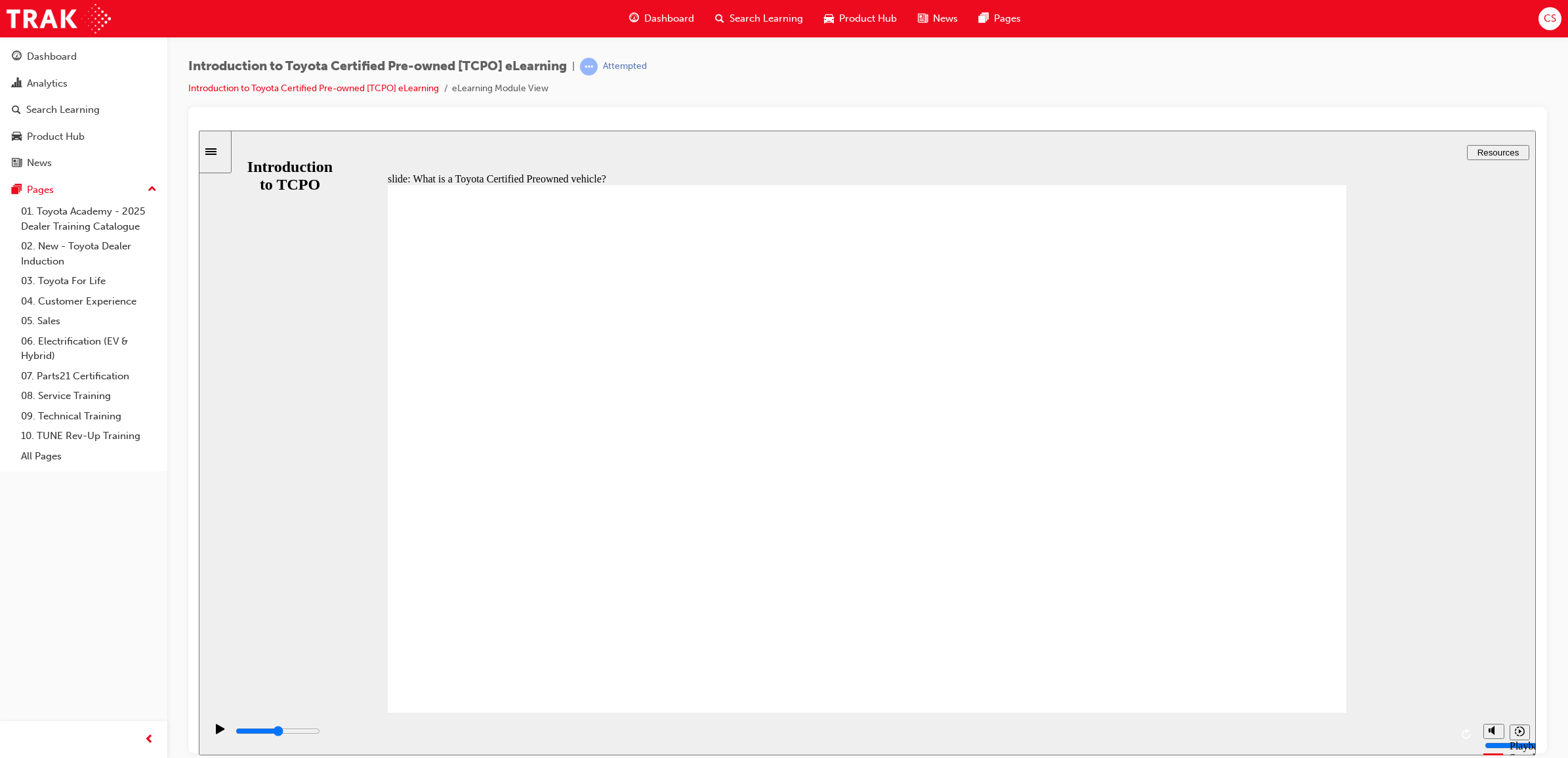
click at [217, 153] on icon "Sidebar Toggle" at bounding box center [211, 150] width 11 height 7
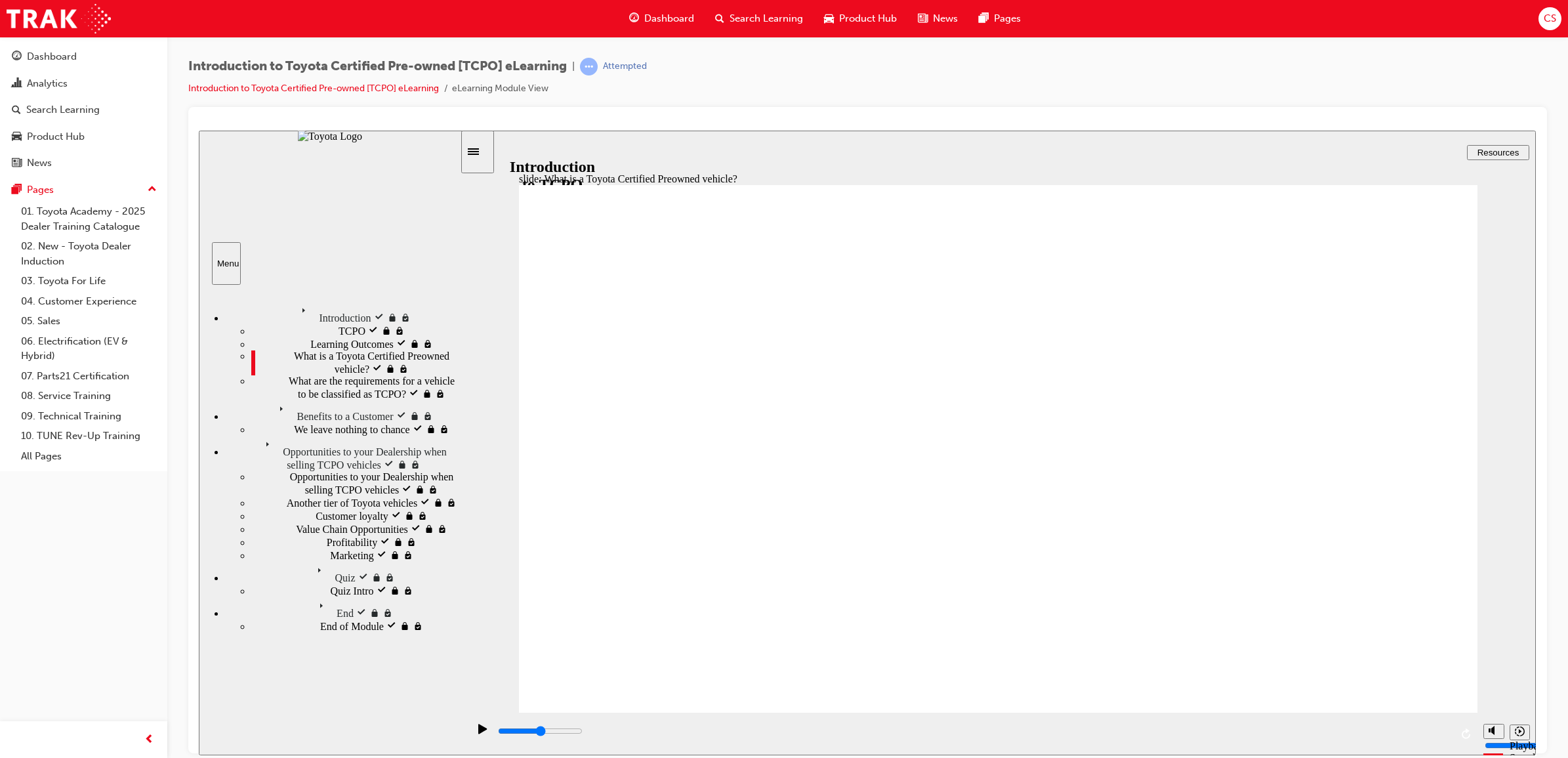
click at [312, 434] on span "We leave nothing to chance" at bounding box center [351, 428] width 116 height 12
click at [310, 509] on div "Customer loyalty Customer loyalty" at bounding box center [356, 515] width 209 height 13
click at [483, 731] on icon "Pause (Ctrl+Alt+P)" at bounding box center [483, 729] width 9 height 11
type input "15000"
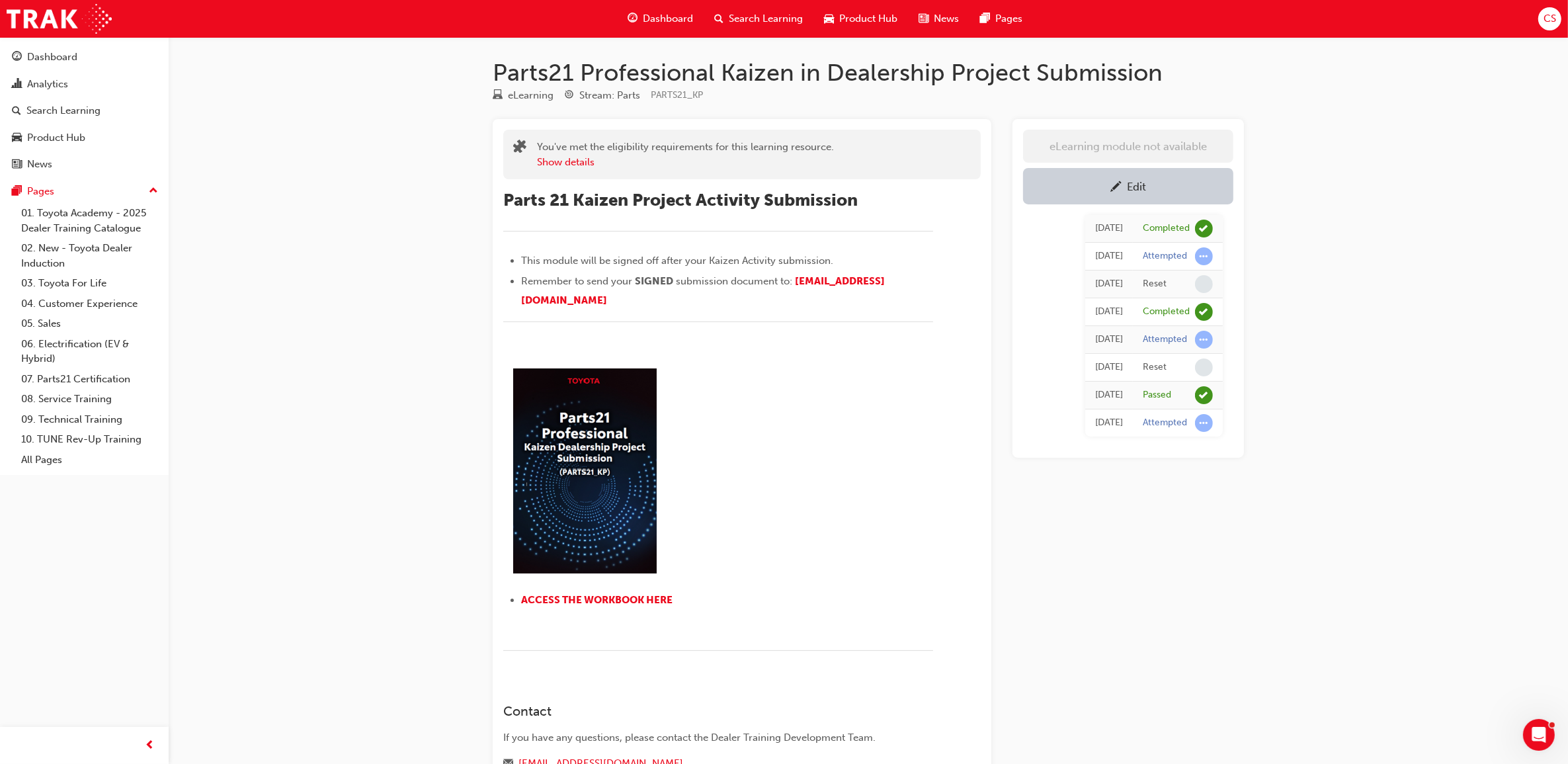
click at [1145, 178] on div "Edit" at bounding box center [1128, 187] width 190 height 17
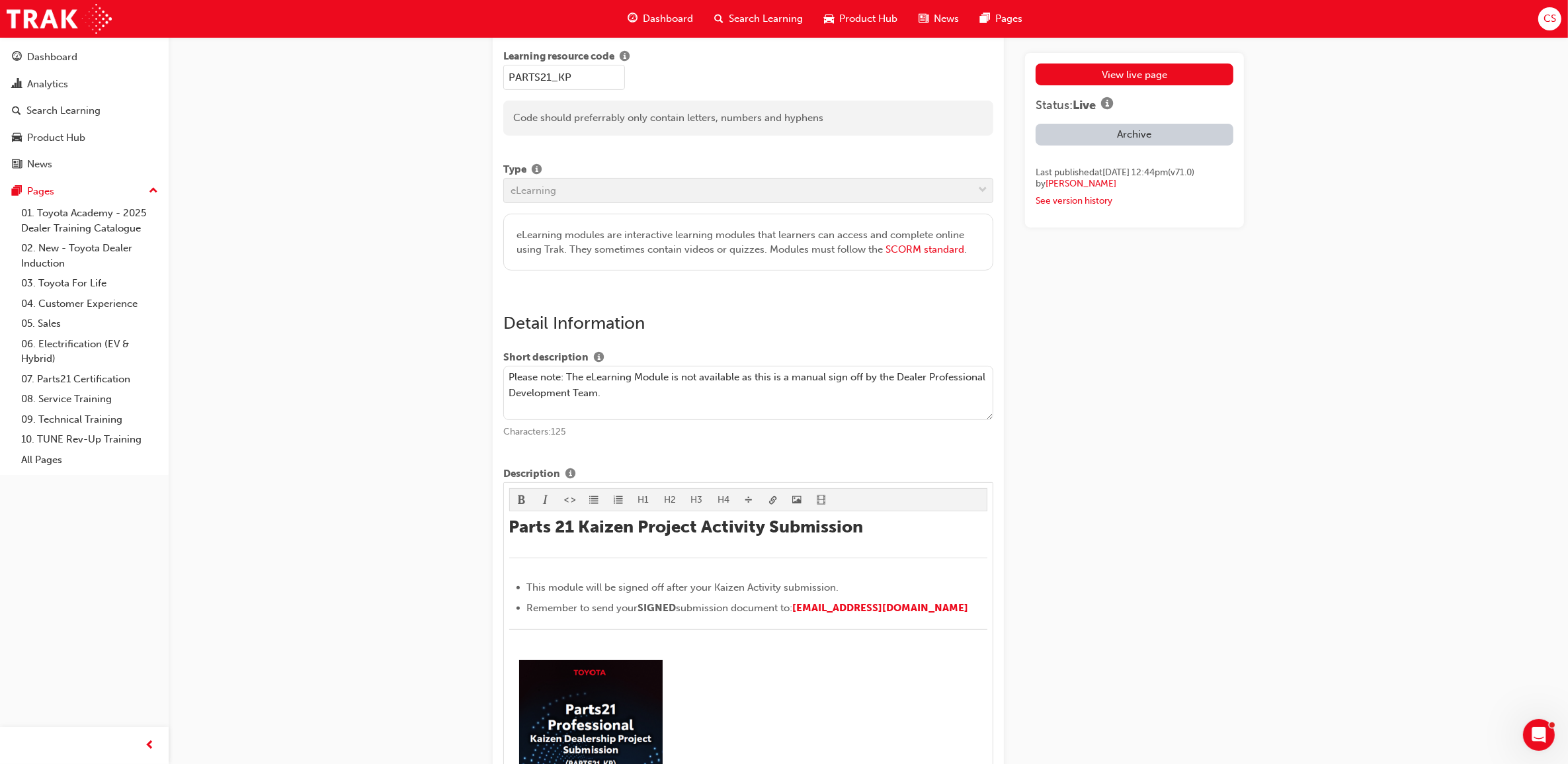
scroll to position [496, 0]
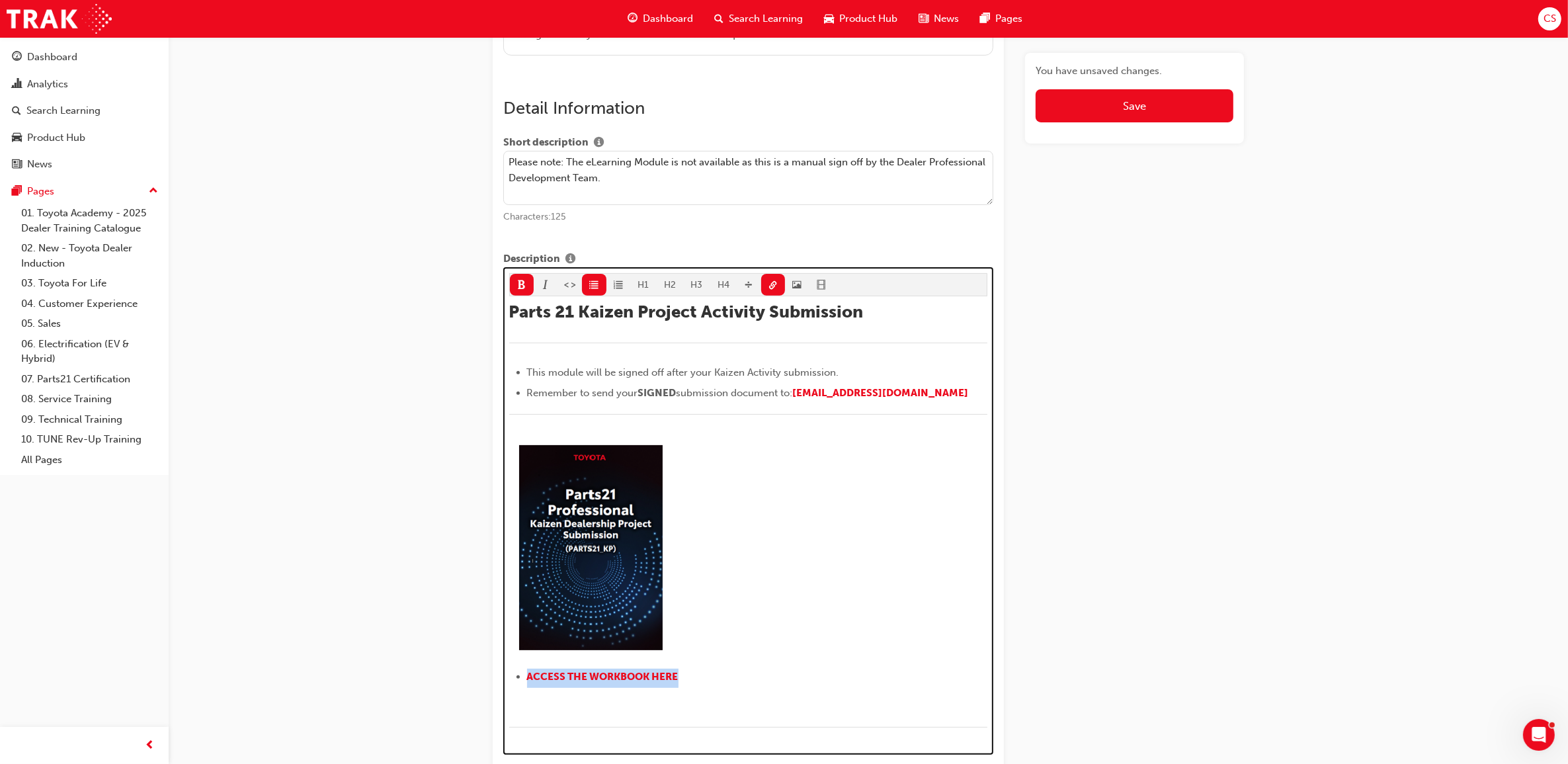
drag, startPoint x: 680, startPoint y: 682, endPoint x: 520, endPoint y: 676, distance: 160.1
click at [520, 676] on ul "ACCESS THE WORKBOOK HERE" at bounding box center [749, 678] width 479 height 19
click at [589, 678] on span "ACCESS THE WORKBOOK HERE" at bounding box center [602, 676] width 152 height 12
drag, startPoint x: 734, startPoint y: 680, endPoint x: 525, endPoint y: 670, distance: 209.2
click at [525, 670] on div "Parts 21 Kaizen Project Activity Submission ﻿ This module will be signed off af…" at bounding box center [749, 523] width 479 height 442
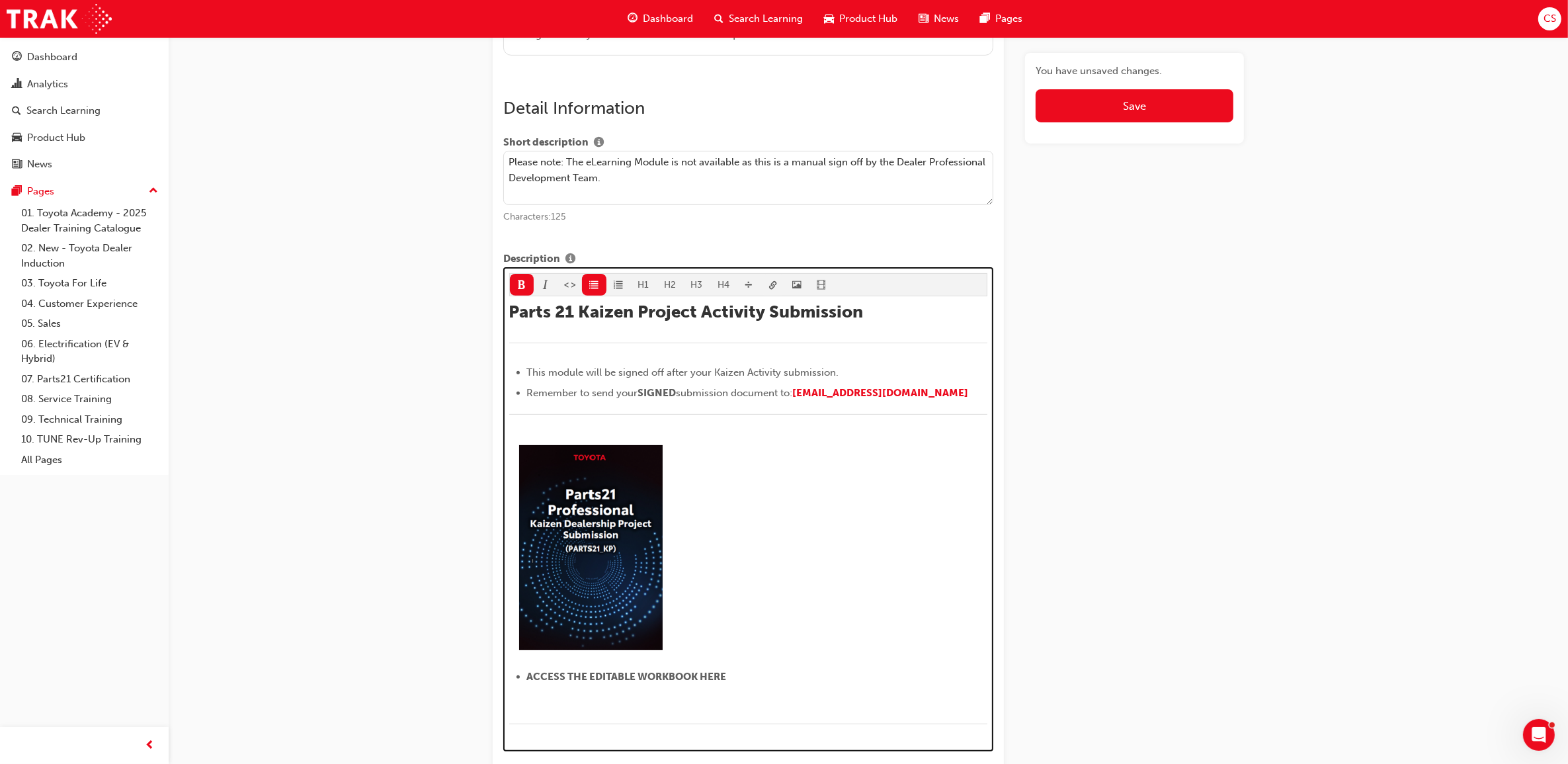
click at [770, 289] on span "link-icon" at bounding box center [773, 286] width 9 height 11
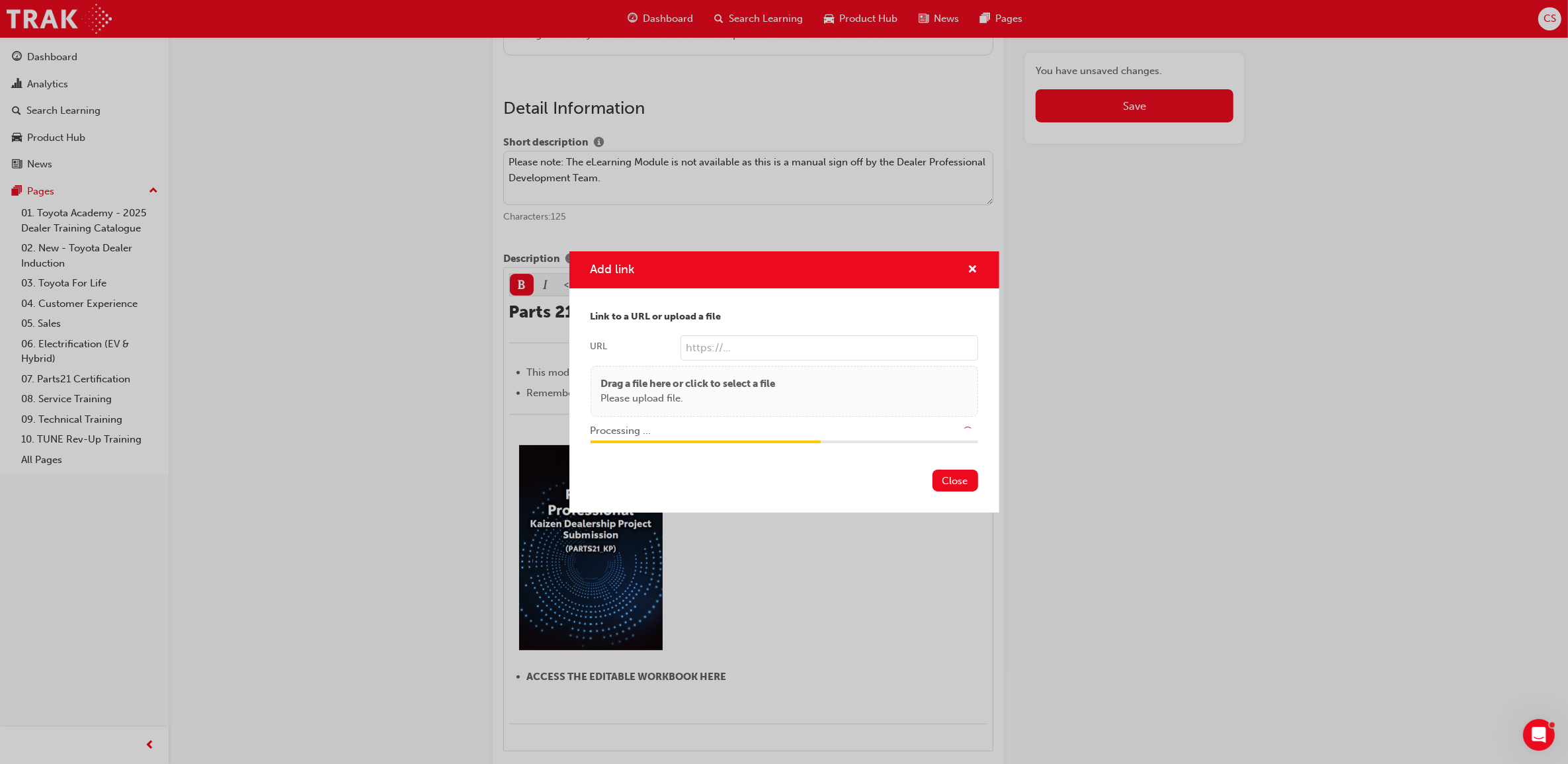
type input "/upload/b3007978-df3f-480a-a733-4c177576c394.pdf"
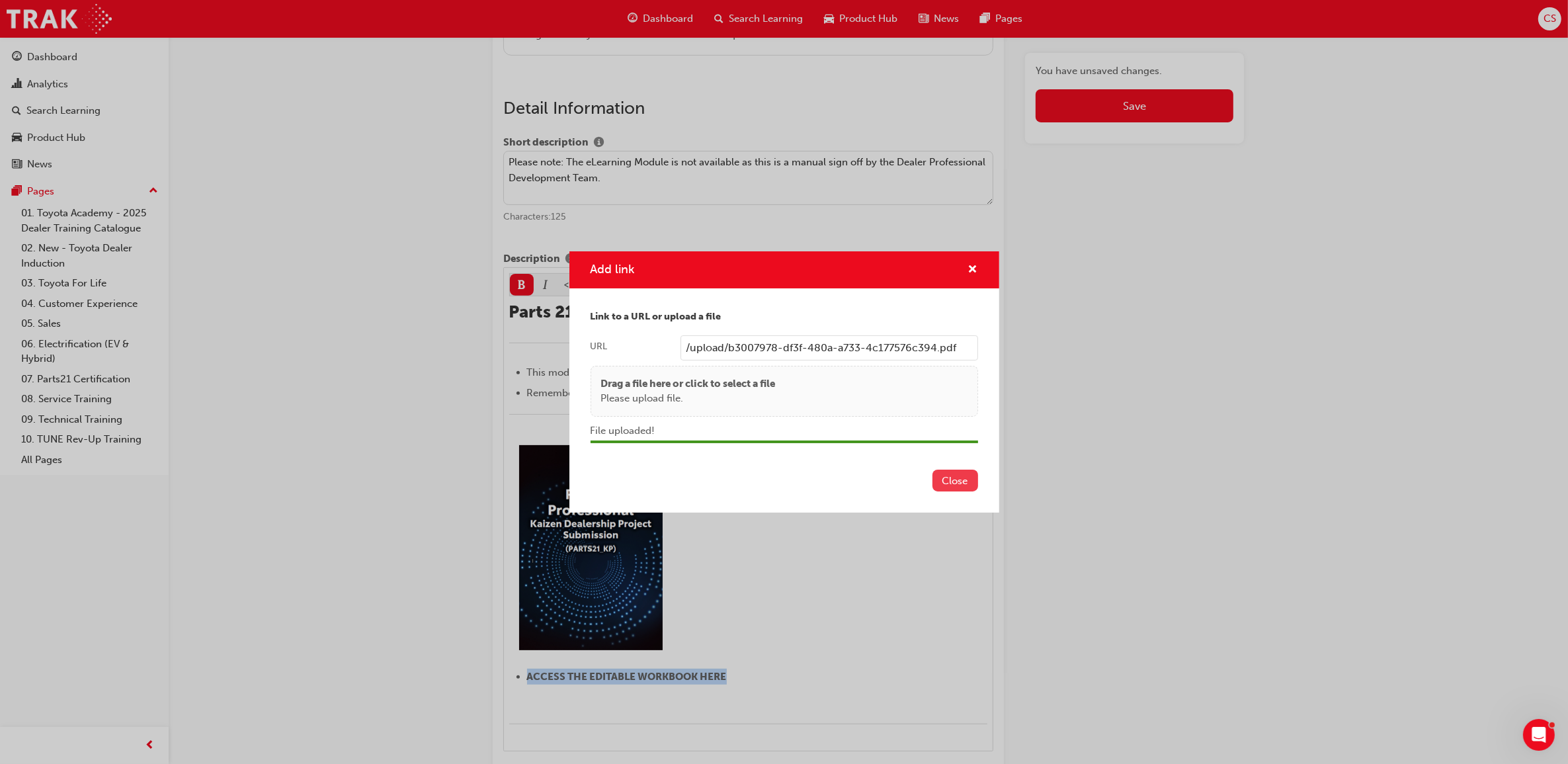
click at [944, 486] on button "Close" at bounding box center [955, 480] width 46 height 22
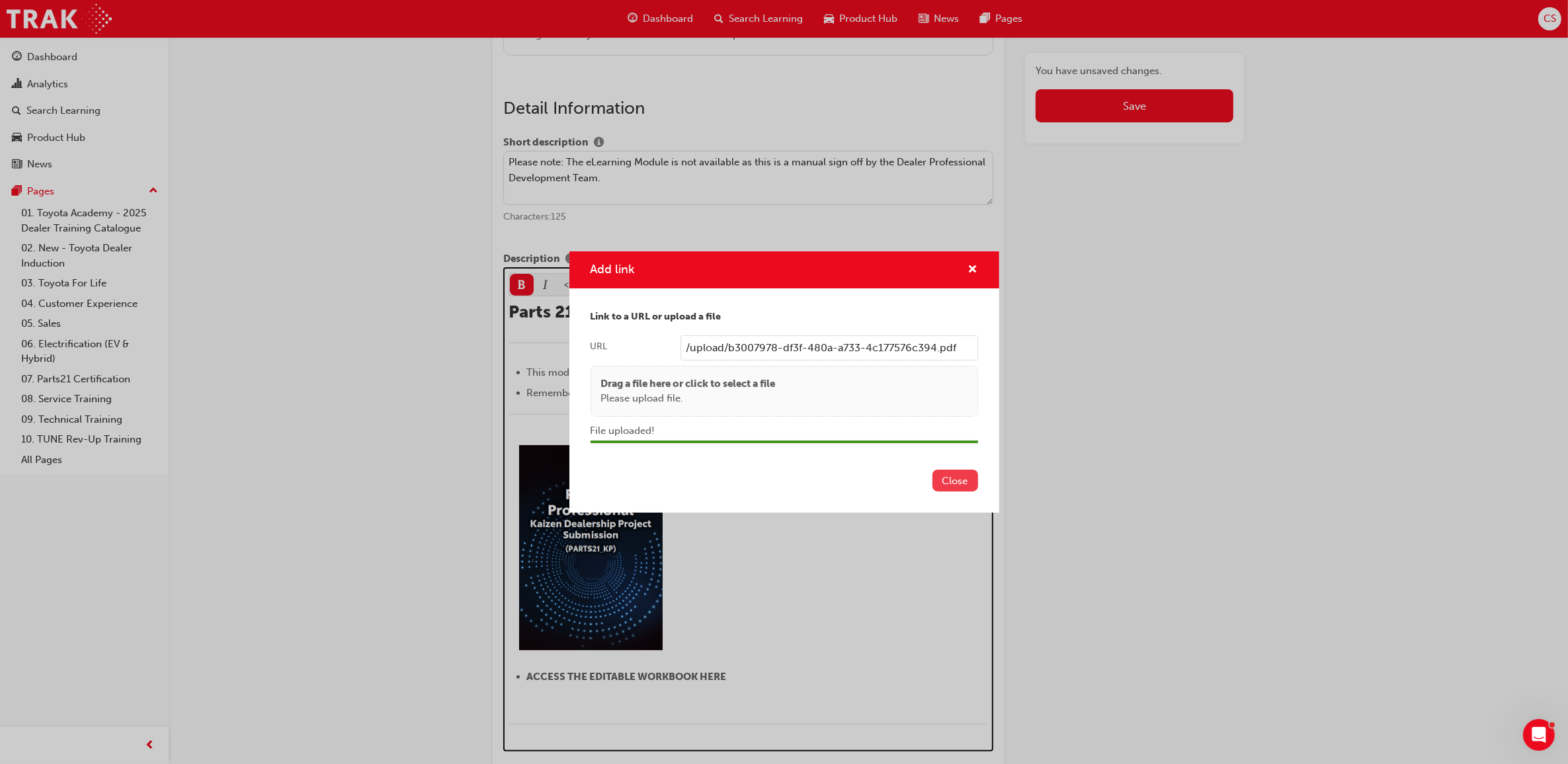
scroll to position [794, 0]
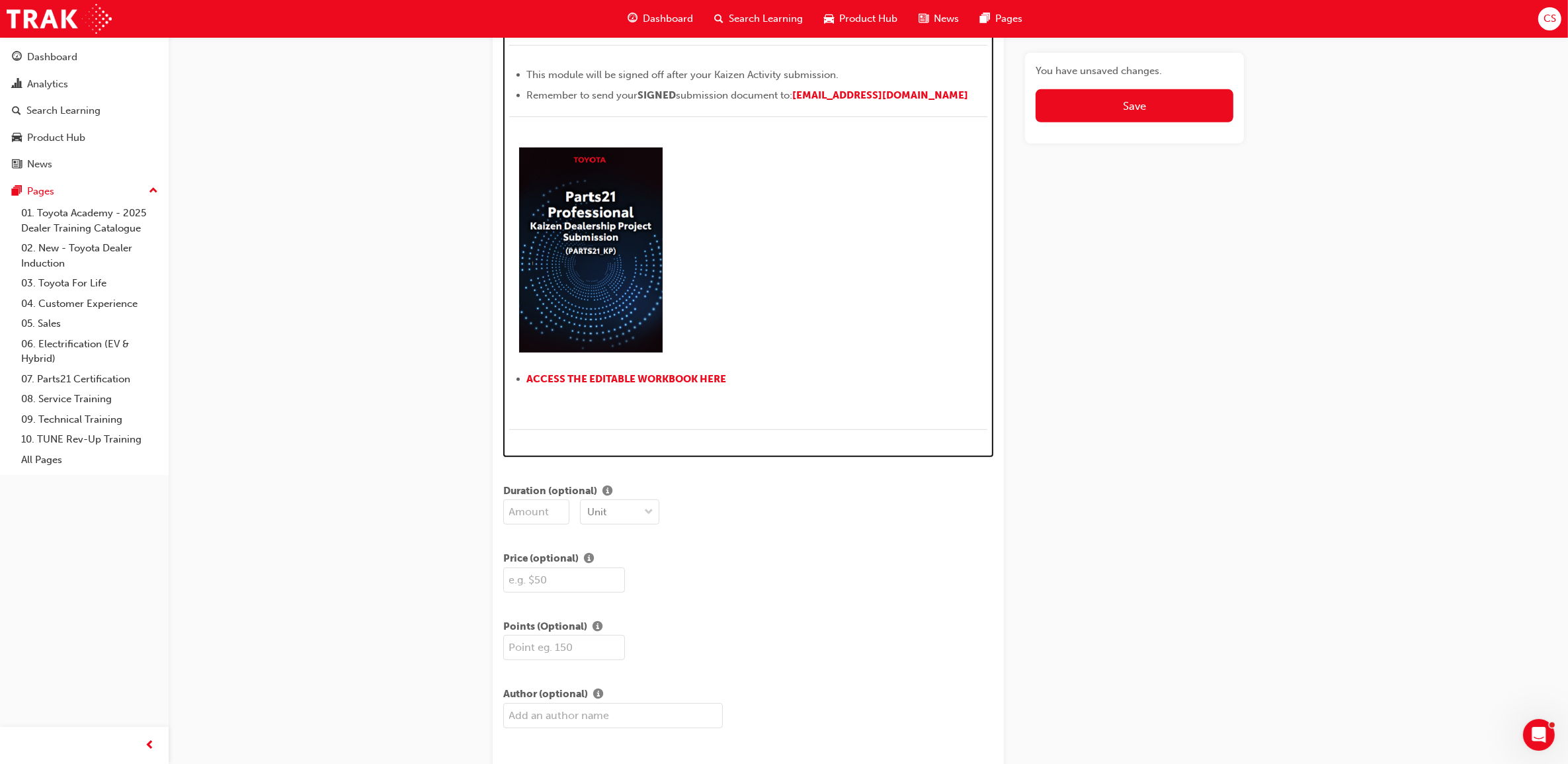
click at [740, 382] on li "﻿ ACCESS THE EDITABLE WORKBOOK HERE ﻿" at bounding box center [757, 380] width 461 height 19
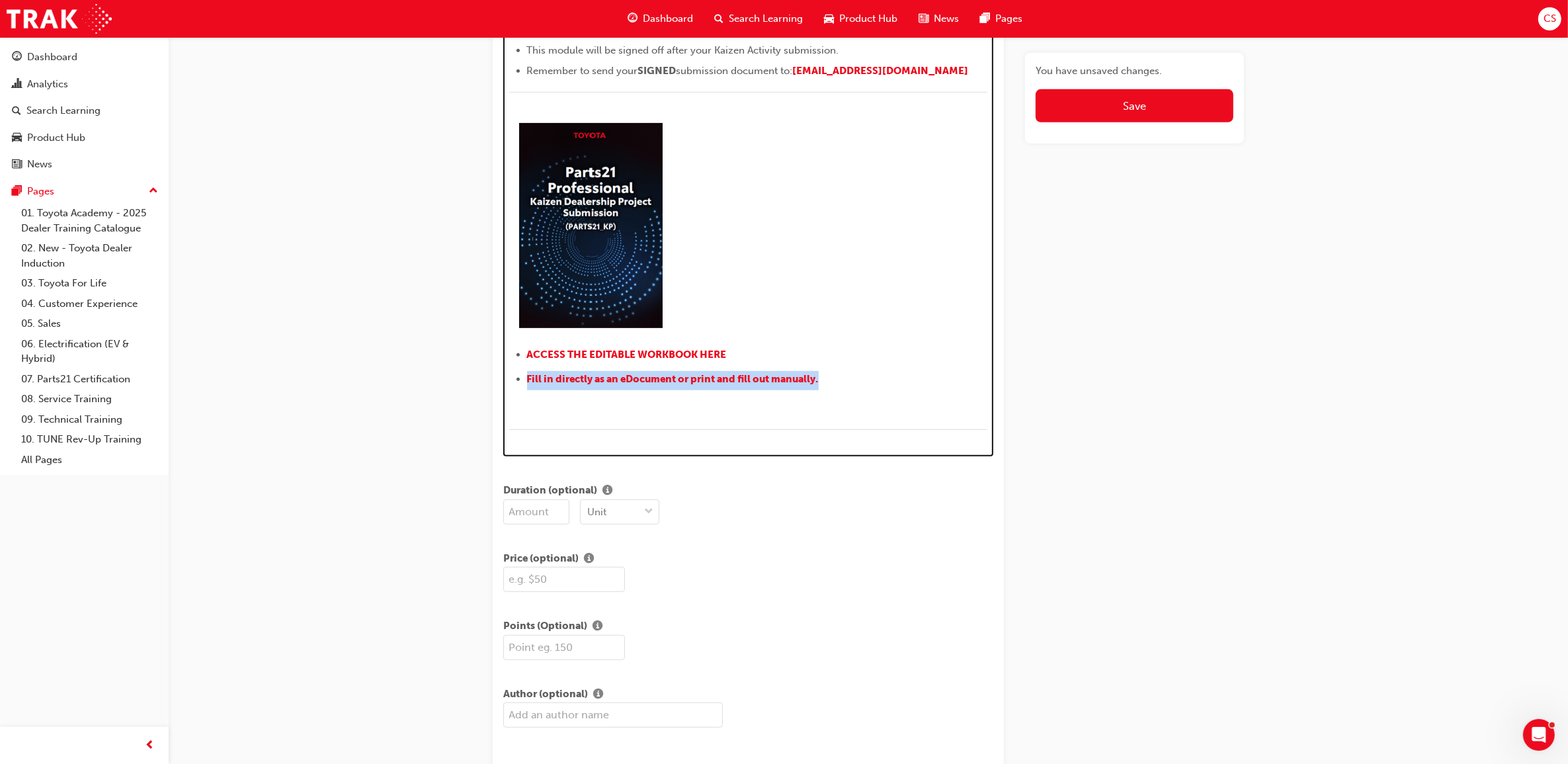
drag, startPoint x: 838, startPoint y: 375, endPoint x: 523, endPoint y: 391, distance: 315.4
click at [523, 390] on ul "﻿ ACCESS THE EDITABLE WORKBOOK HERE ﻿ ﻿ Fill in directly as an eDocument or pri…" at bounding box center [749, 368] width 479 height 43
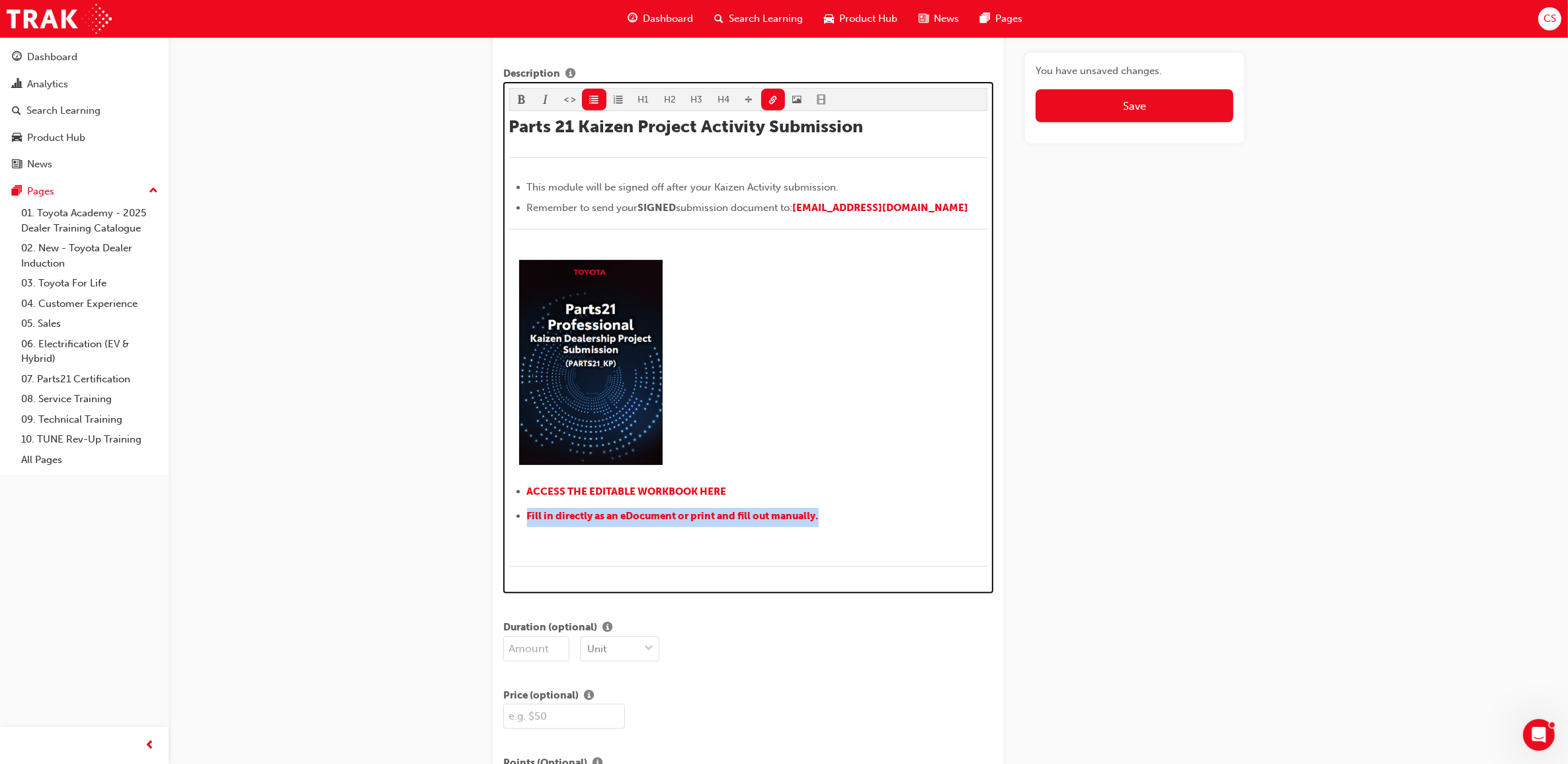
scroll to position [653, 0]
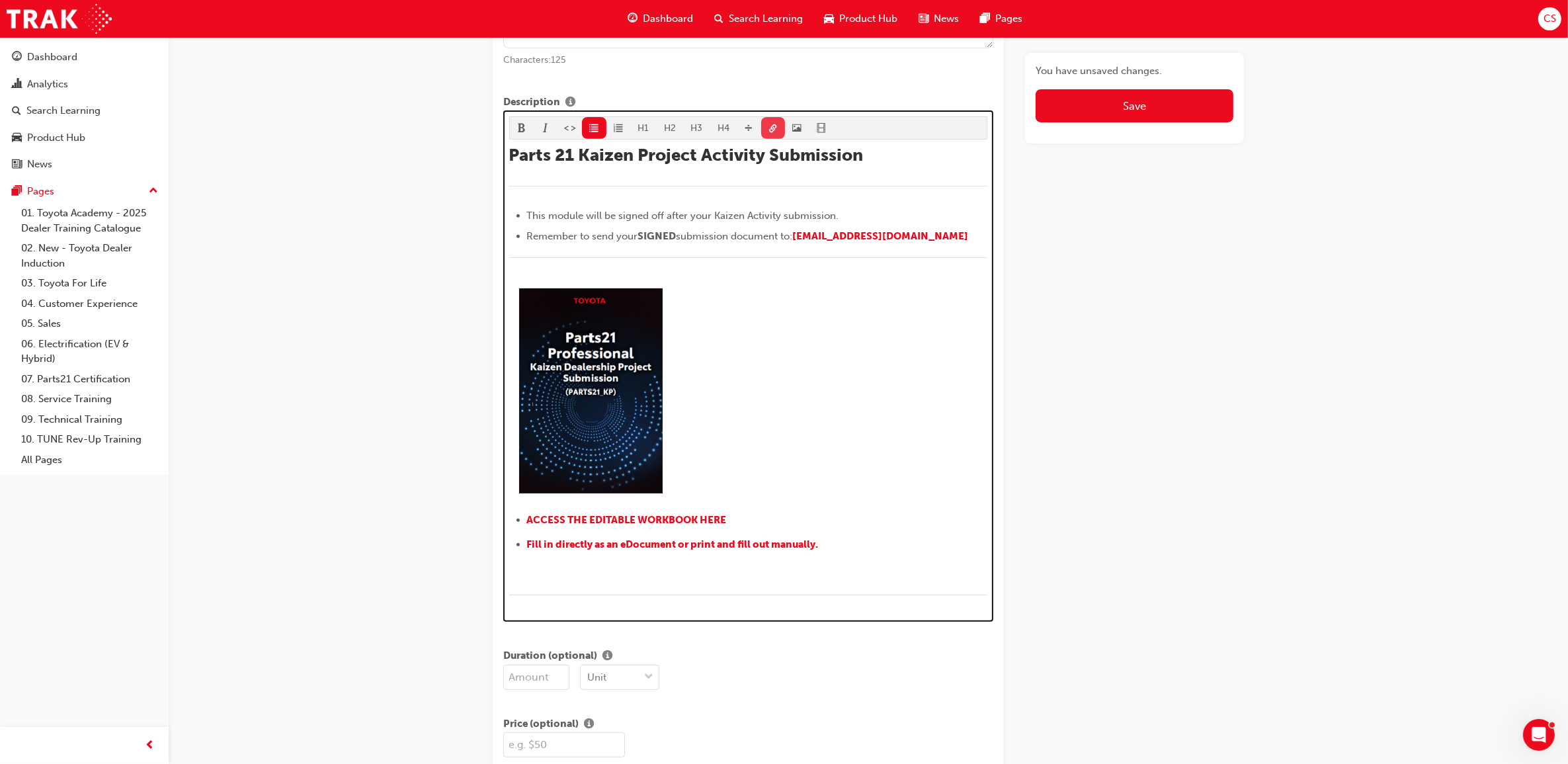
click at [768, 131] on span "link-icon" at bounding box center [773, 129] width 9 height 11
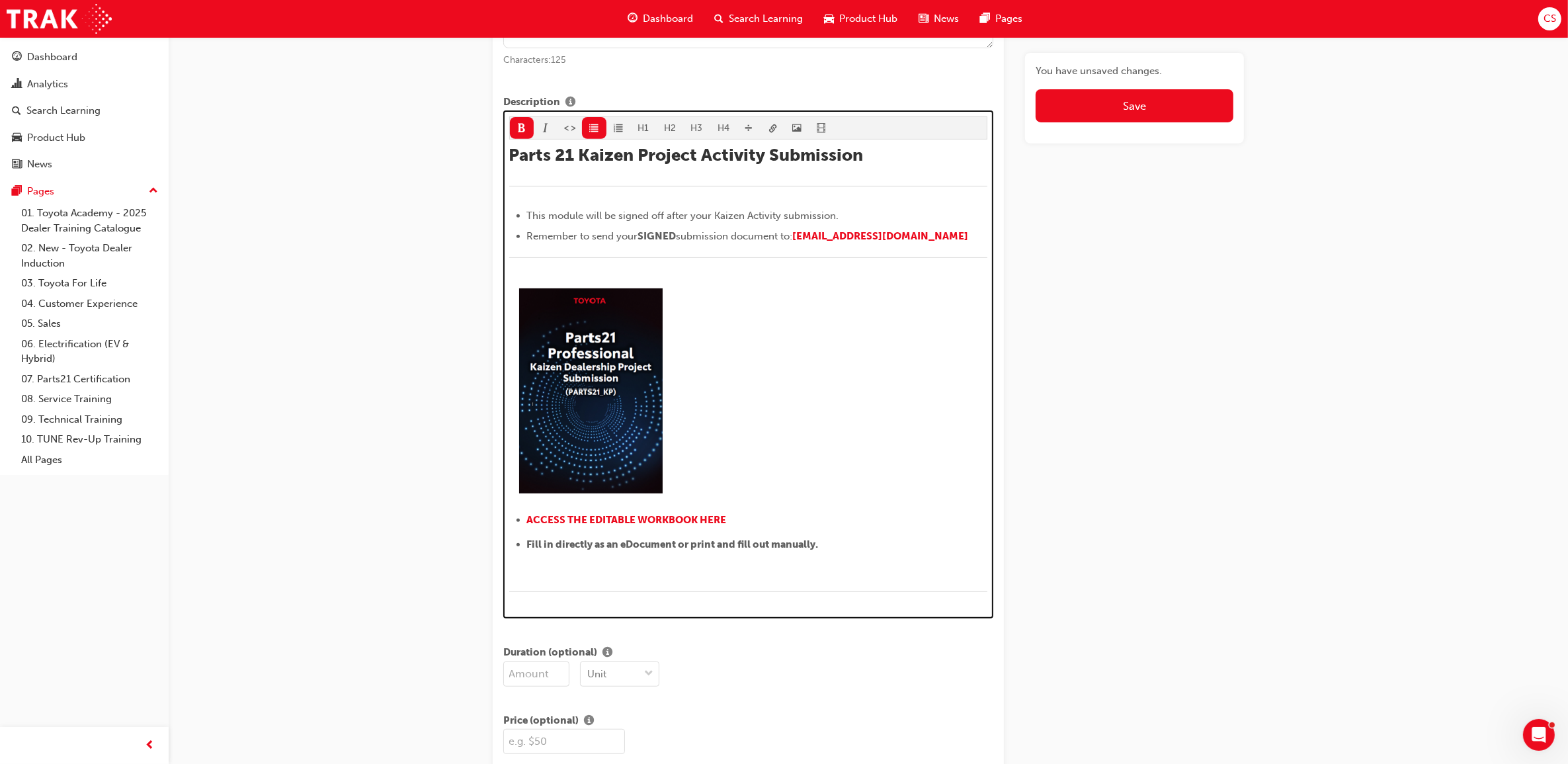
click at [857, 531] on li "﻿ ACCESS THE EDITABLE WORKBOOK HERE ﻿" at bounding box center [757, 521] width 461 height 19
click at [528, 548] on span "Fill in directly as an eDocument or print and fill out manually." at bounding box center [672, 545] width 292 height 12
drag, startPoint x: 827, startPoint y: 549, endPoint x: 518, endPoint y: 542, distance: 309.1
click at [527, 542] on li "Fill in directly as an eDocument or print and fill out manually." at bounding box center [757, 544] width 461 height 16
click at [523, 134] on span "format_bold-icon" at bounding box center [522, 129] width 9 height 11
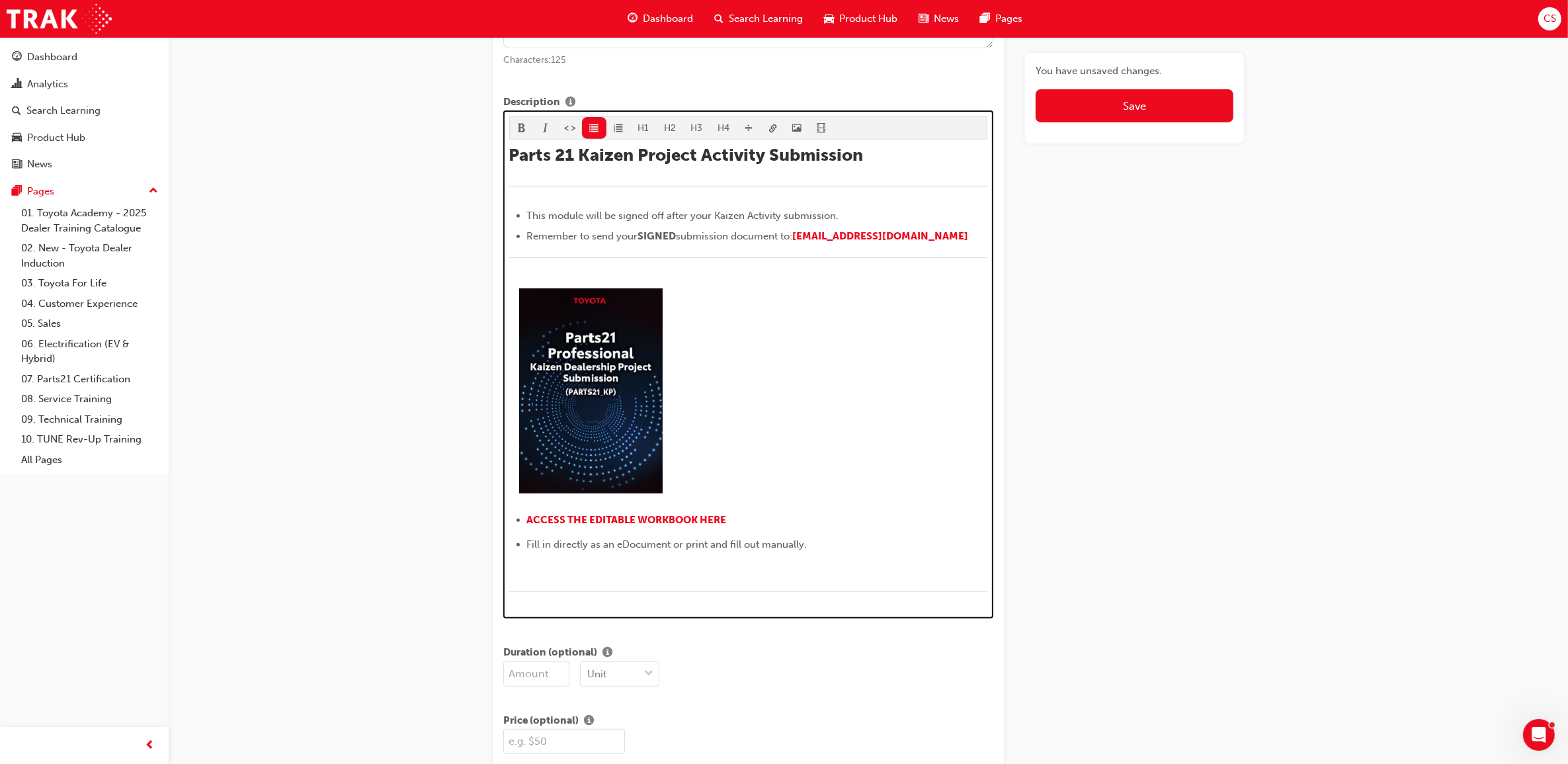
click at [525, 552] on ul "﻿ ACCESS THE EDITABLE WORKBOOK HERE ﻿ Fill in directly as an eDocument or print…" at bounding box center [749, 532] width 479 height 40
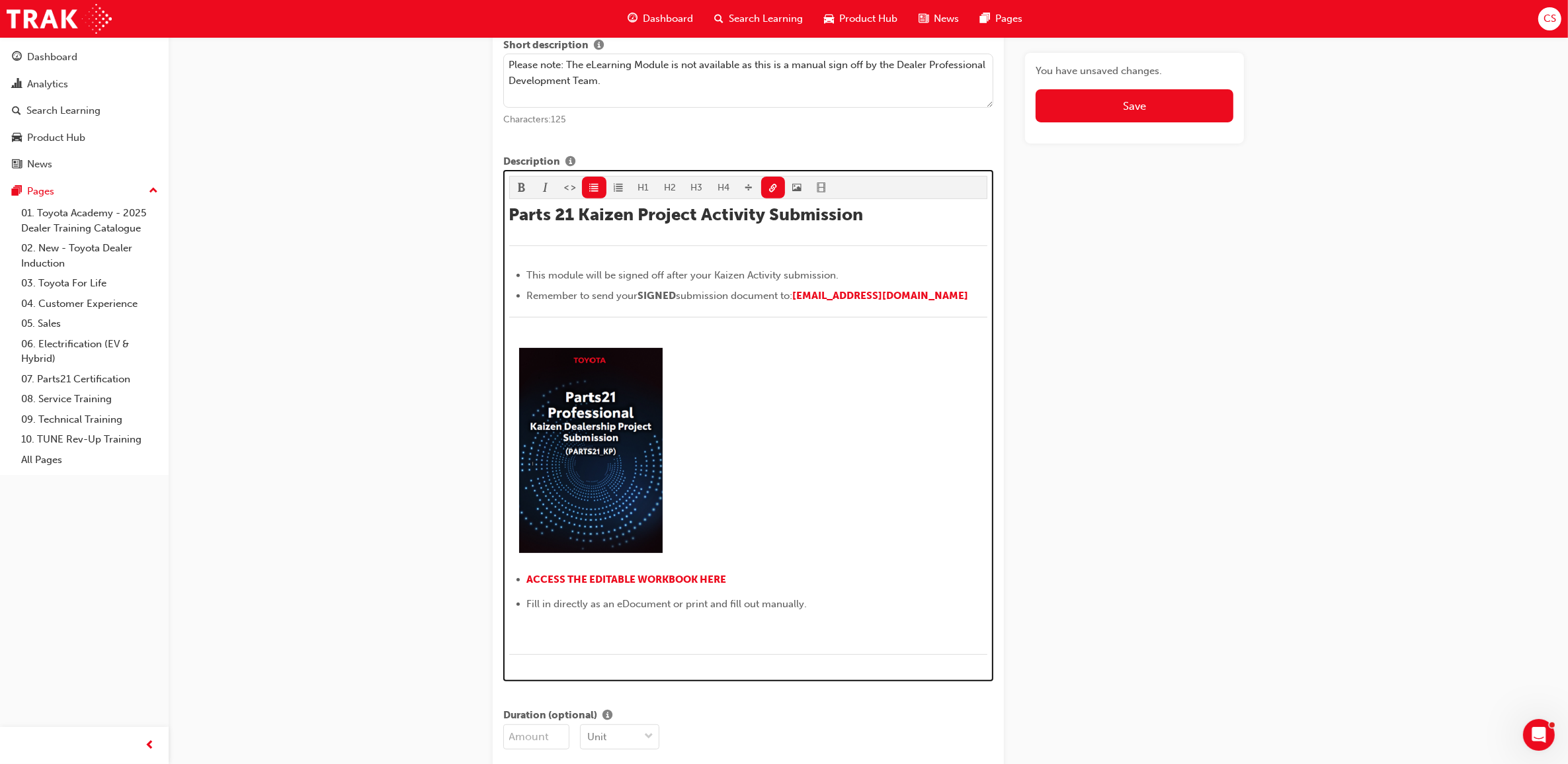
scroll to position [570, 0]
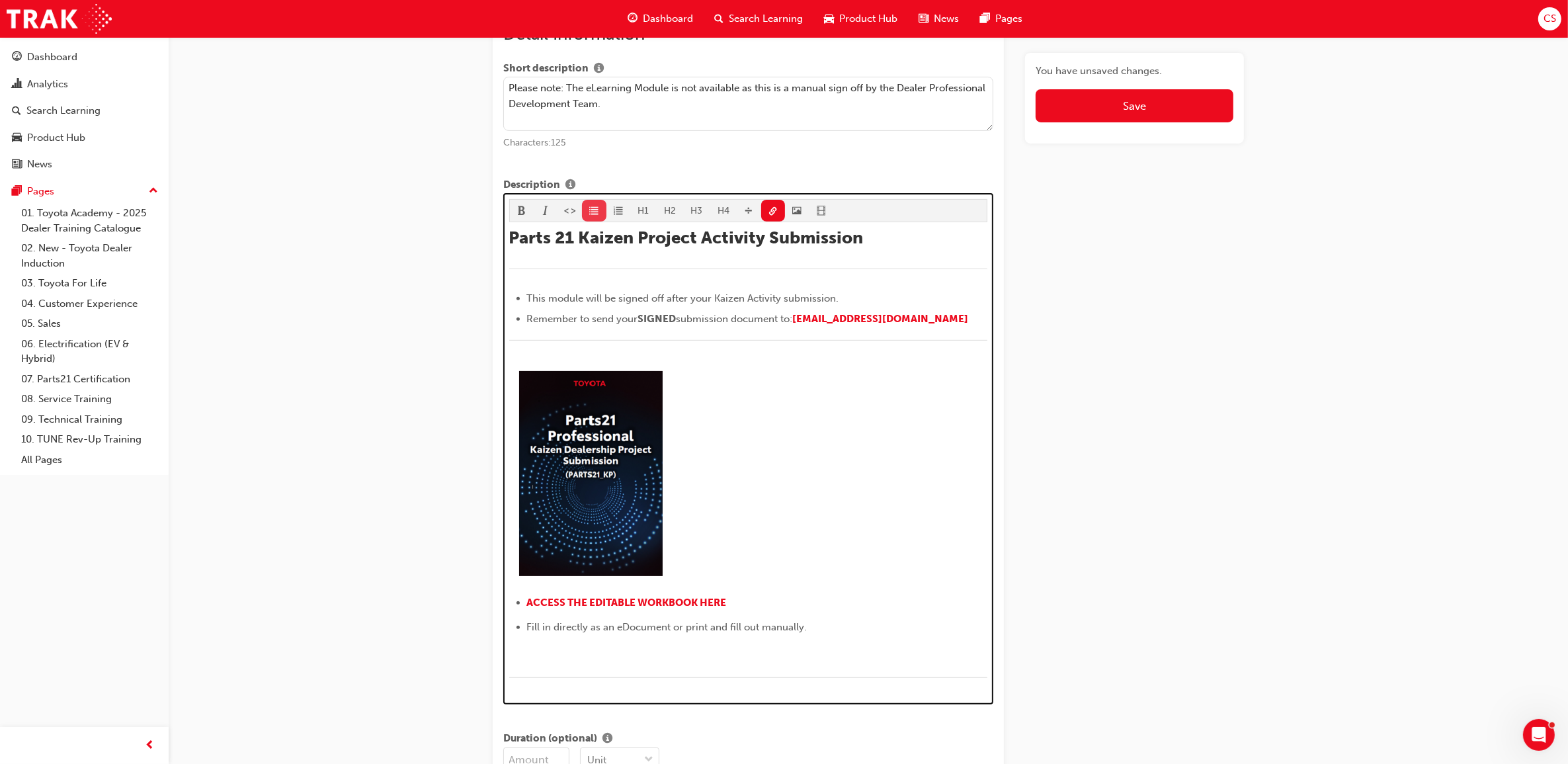
click at [603, 215] on div "H1 H2 H3 H4 Parts 21 Kaizen Project Activity Submission ﻿ This module will be s…" at bounding box center [749, 446] width 479 height 494
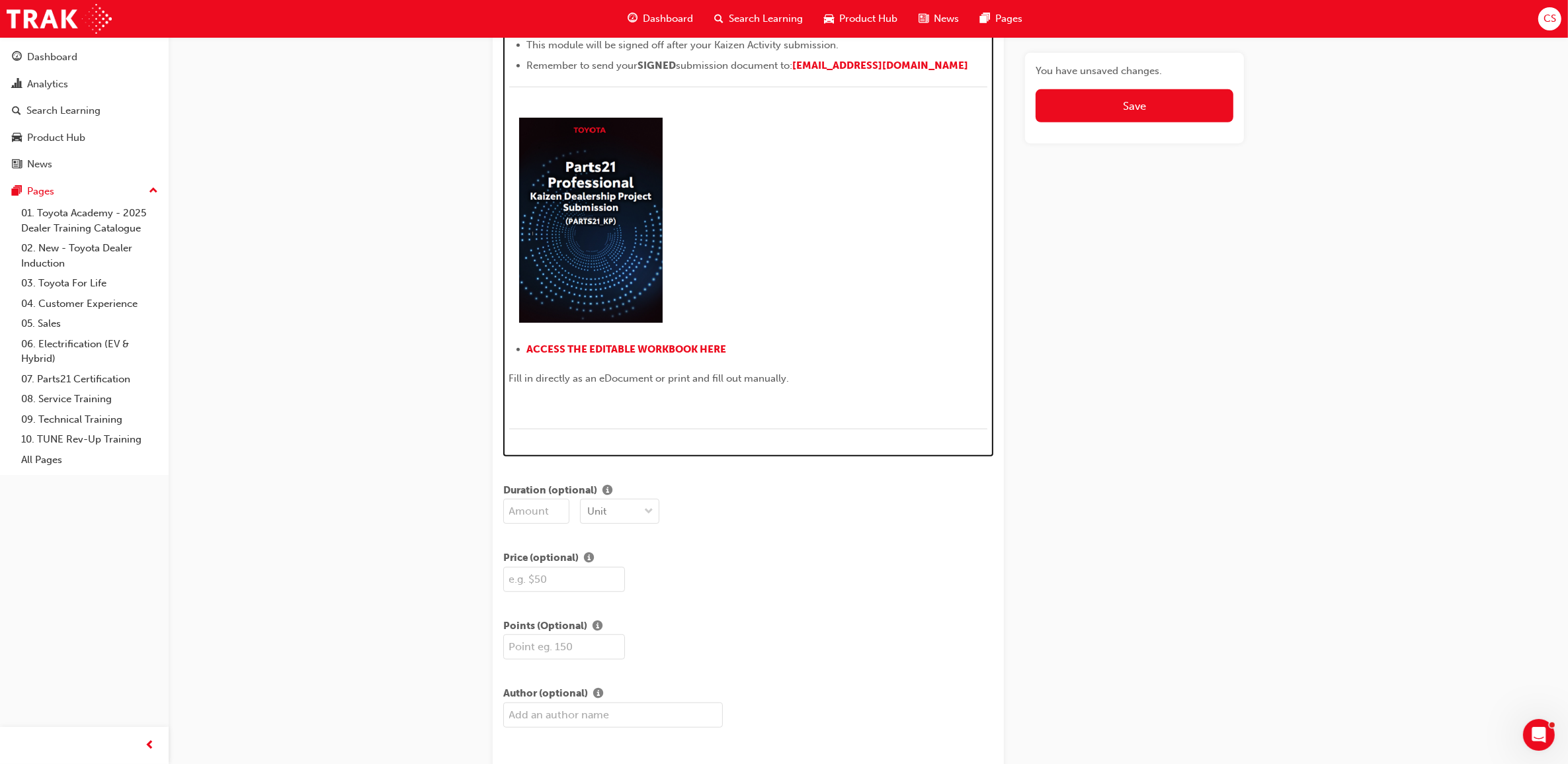
click at [597, 367] on div "Parts 21 Kaizen Project Activity Submission ﻿ This module will be signed off af…" at bounding box center [749, 209] width 479 height 471
click at [596, 130] on div "H1 H2 H3 H4 Parts 21 Kaizen Project Activity Submission ﻿ This module will be s…" at bounding box center [749, 196] width 479 height 500
drag, startPoint x: 821, startPoint y: 380, endPoint x: 520, endPoint y: 347, distance: 302.8
click at [520, 347] on div "Parts 21 Kaizen Project Activity Submission ﻿ This module will be signed off af…" at bounding box center [749, 209] width 479 height 471
copy div "﻿ ACCESS THE EDITABLE WORKBOOK HERE ﻿ ﻿ ﻿ Fill in directly as an eDocument or p…"
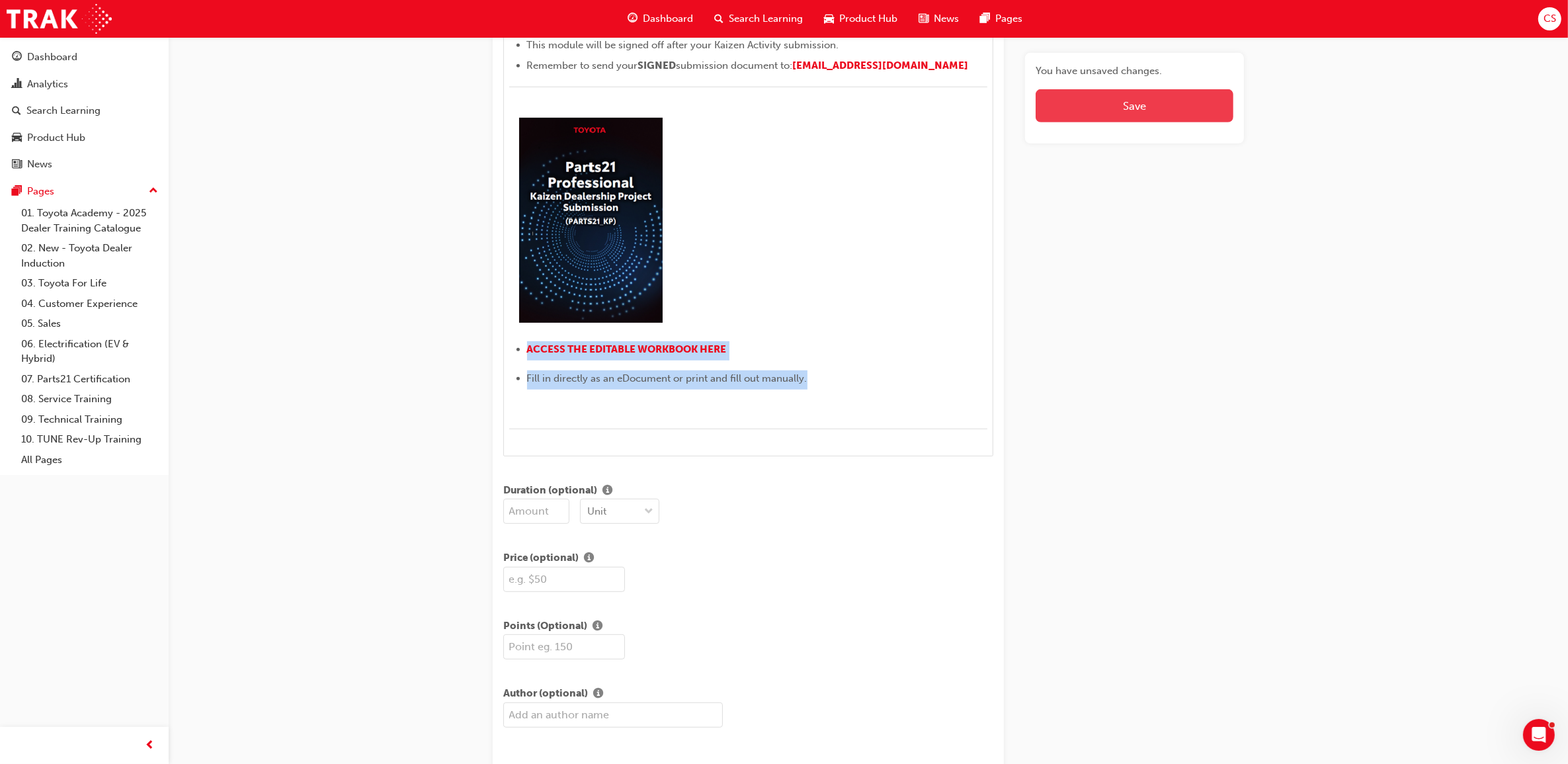
click at [1098, 103] on button "Save" at bounding box center [1135, 105] width 198 height 33
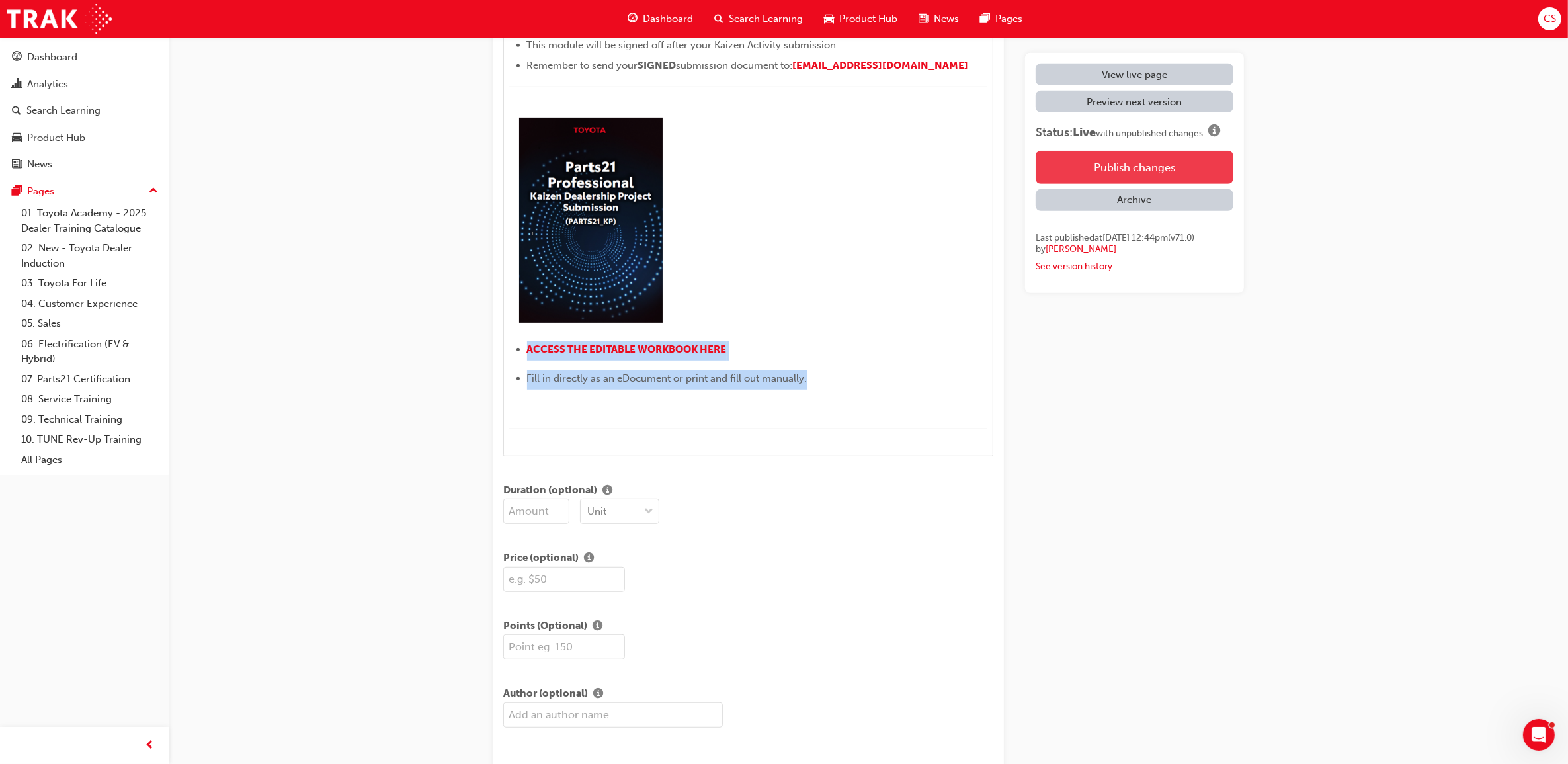
click at [1132, 168] on button "Publish changes" at bounding box center [1135, 167] width 198 height 33
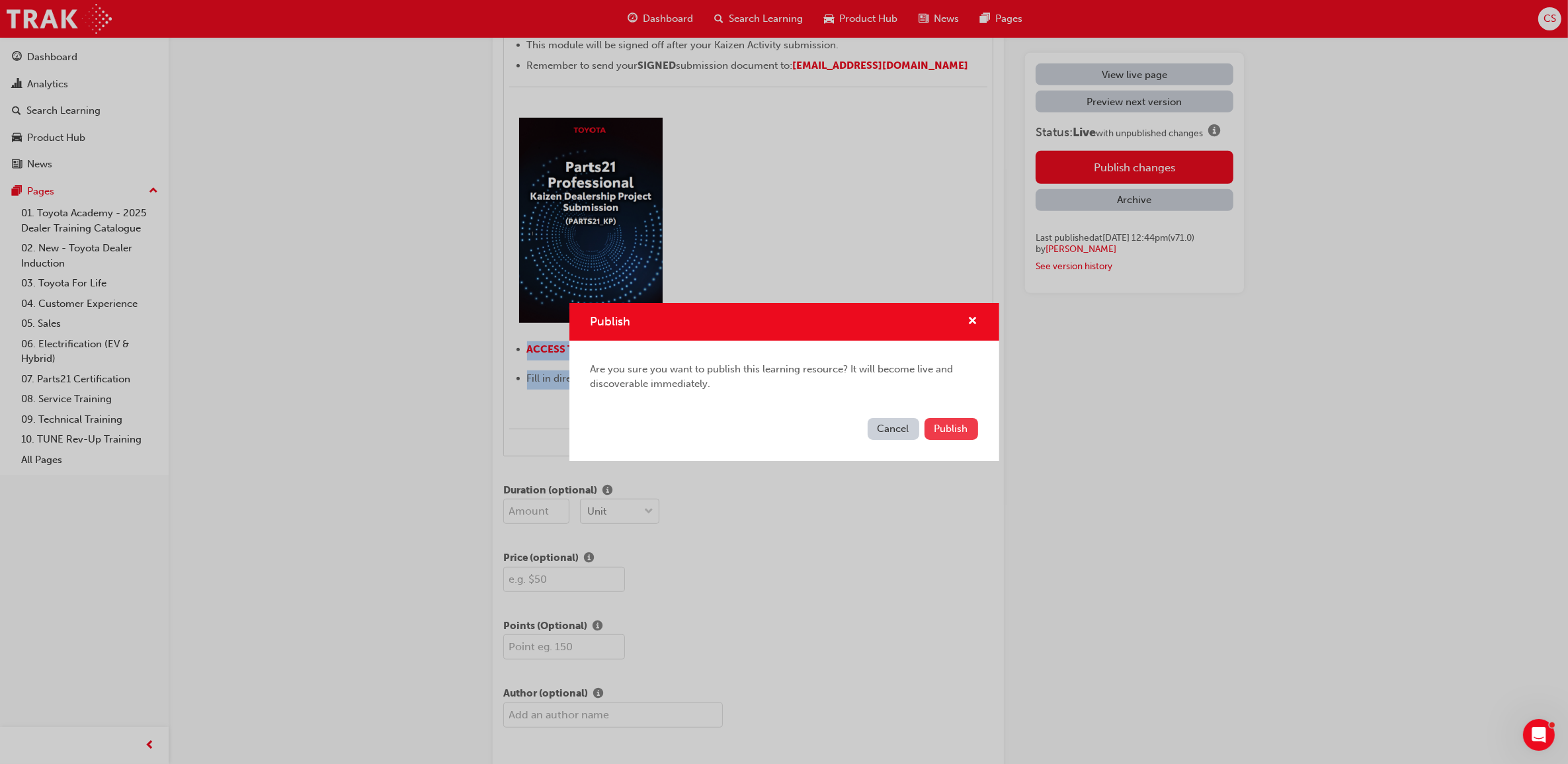
click at [956, 434] on button "Publish" at bounding box center [951, 429] width 53 height 22
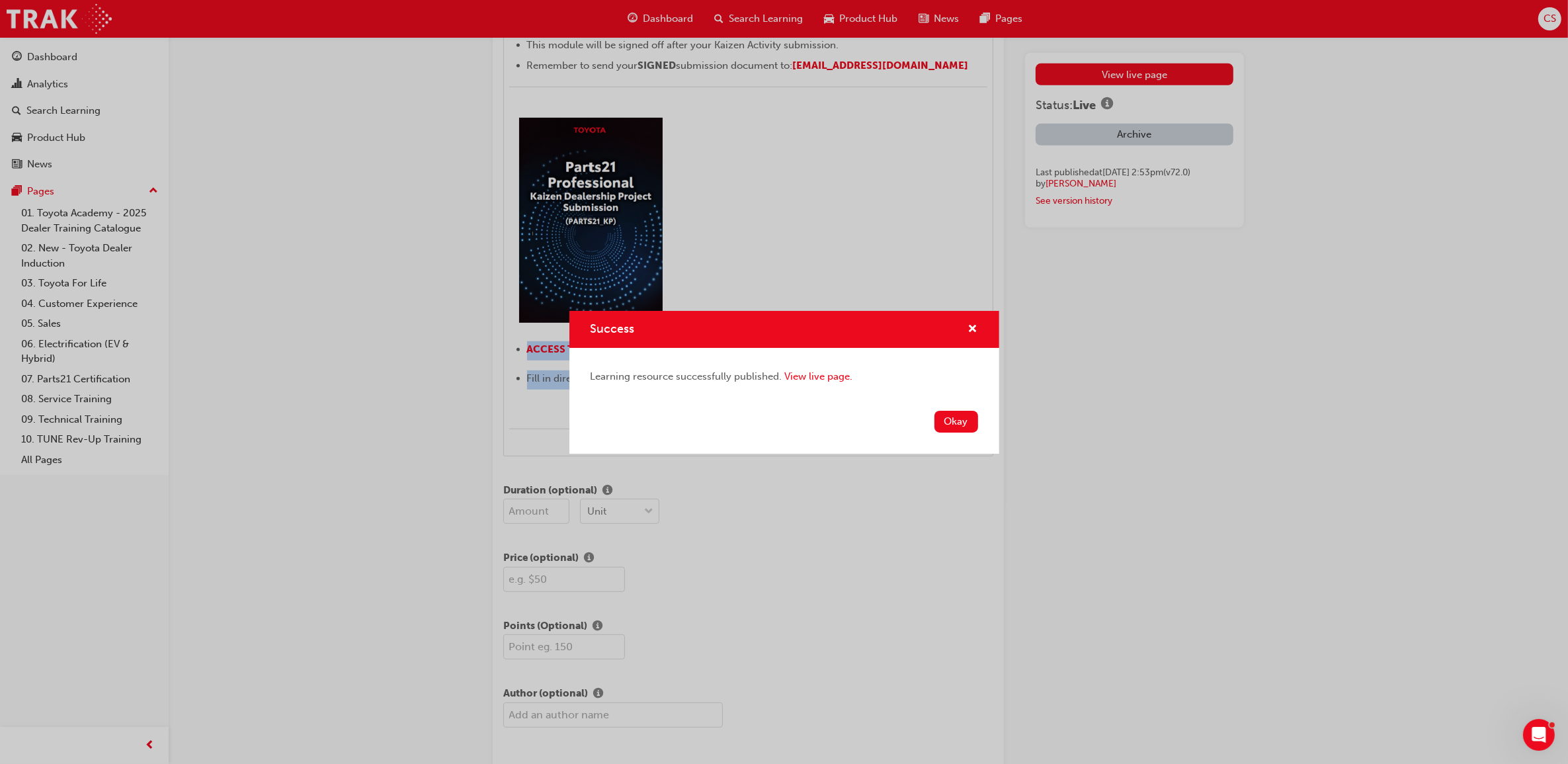
click at [954, 428] on button "Okay" at bounding box center [956, 421] width 43 height 22
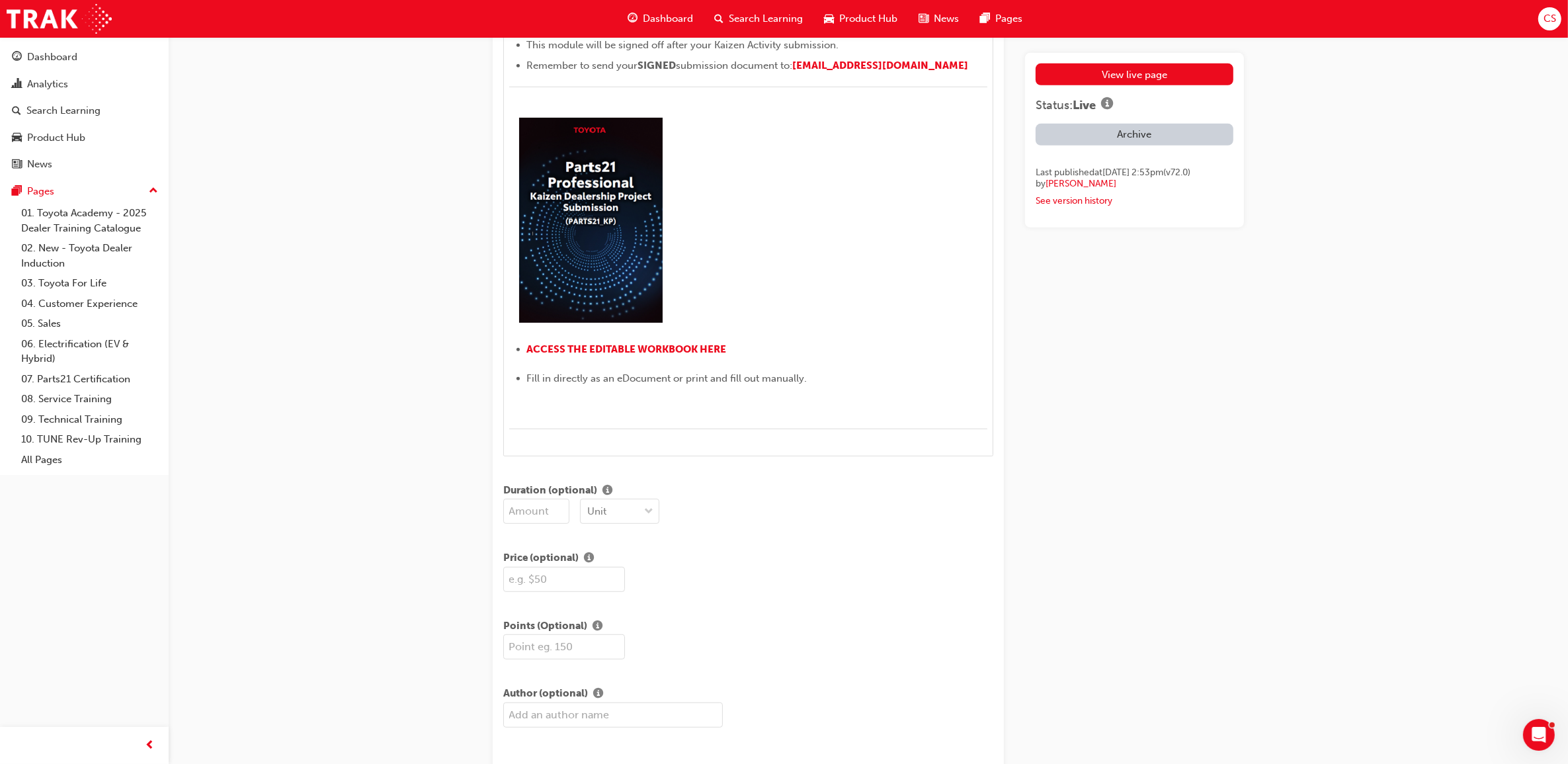
click at [1068, 539] on div "View live page Status: Live Archive Last published at Thu 28 Aug 2025 2:53pm (v…" at bounding box center [1134, 663] width 219 height 2859
